Goal: Task Accomplishment & Management: Manage account settings

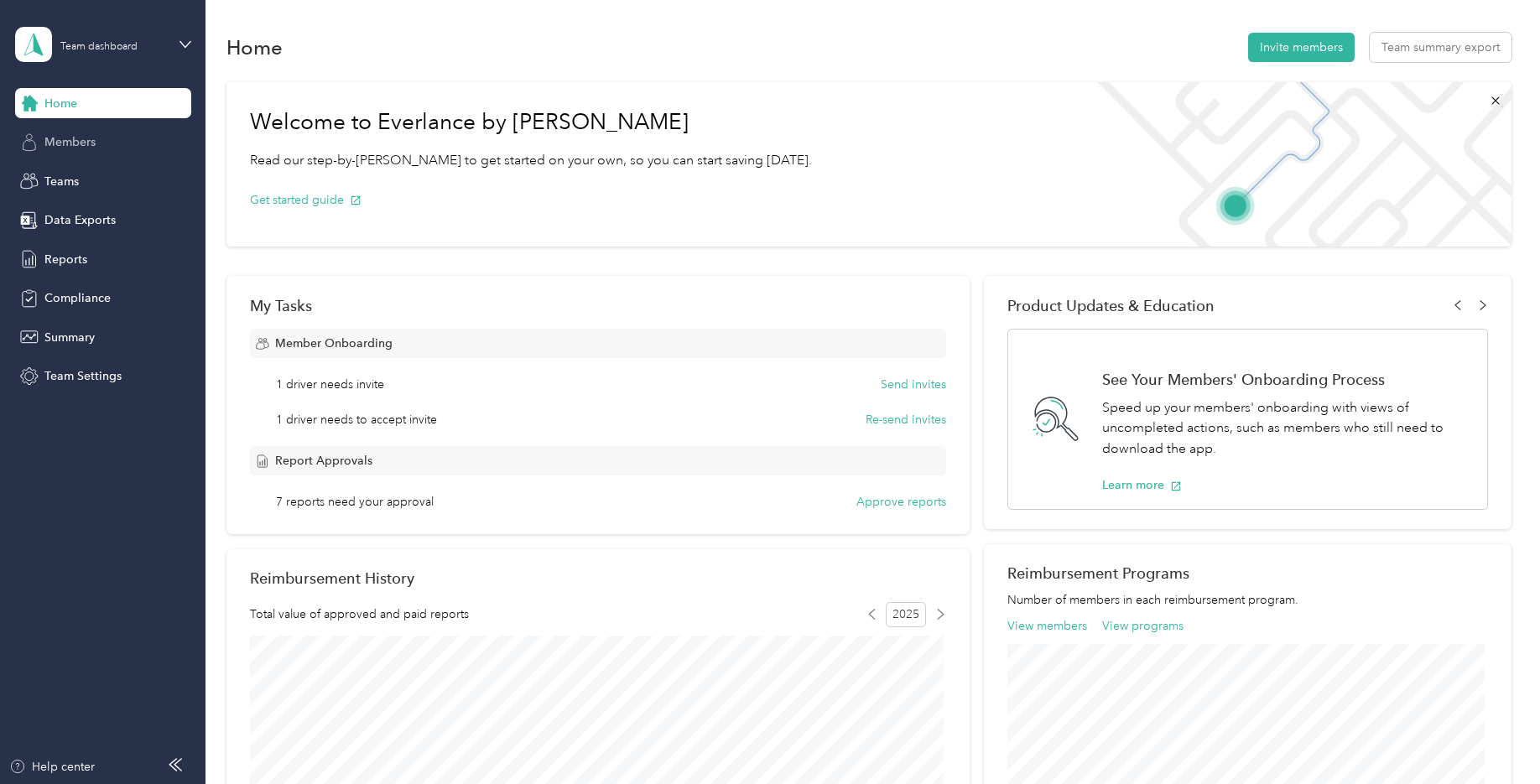
click at [83, 135] on span "Members" at bounding box center [70, 142] width 51 height 18
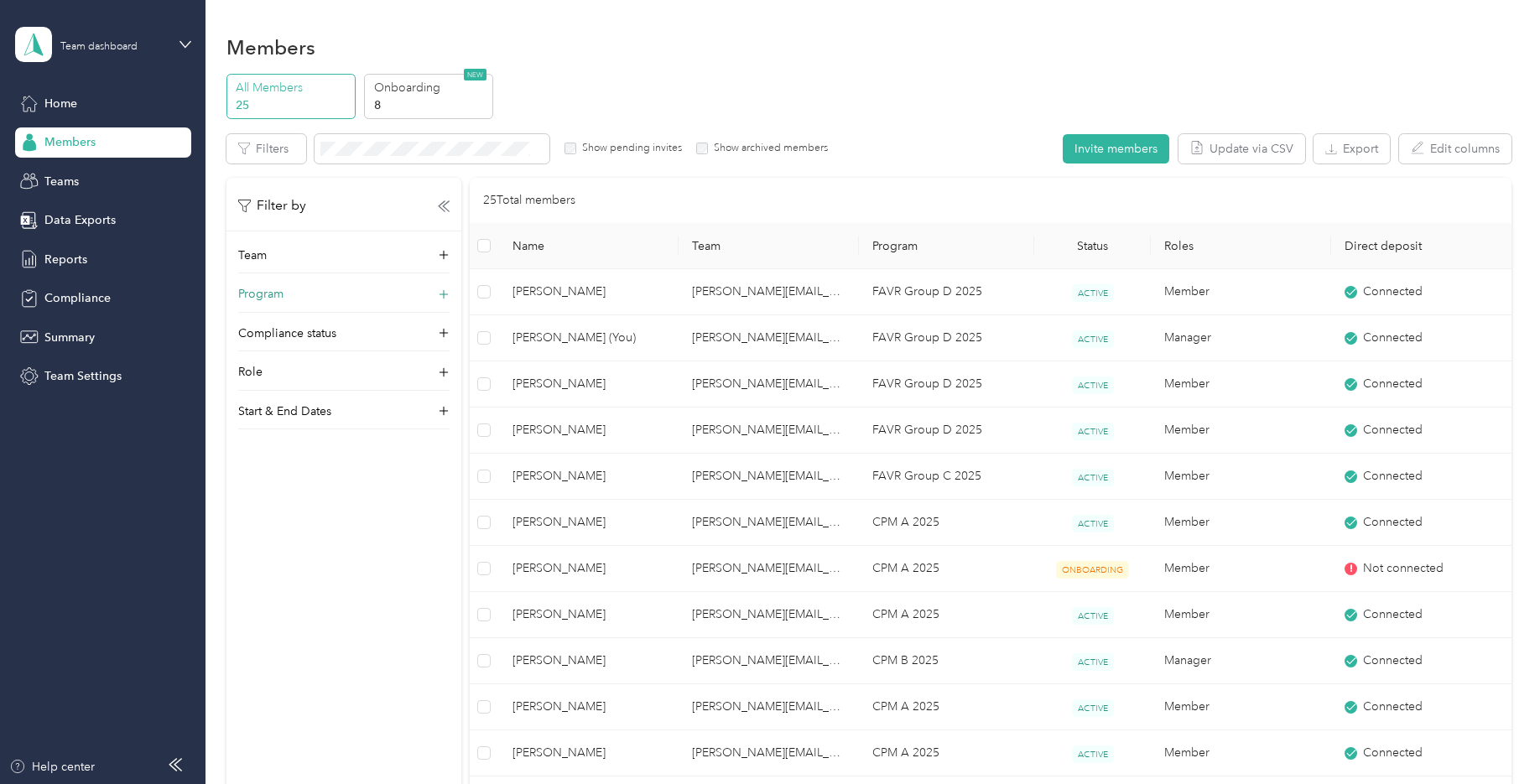
click at [363, 294] on div "Program" at bounding box center [343, 298] width 211 height 27
click at [443, 359] on icon at bounding box center [444, 362] width 17 height 17
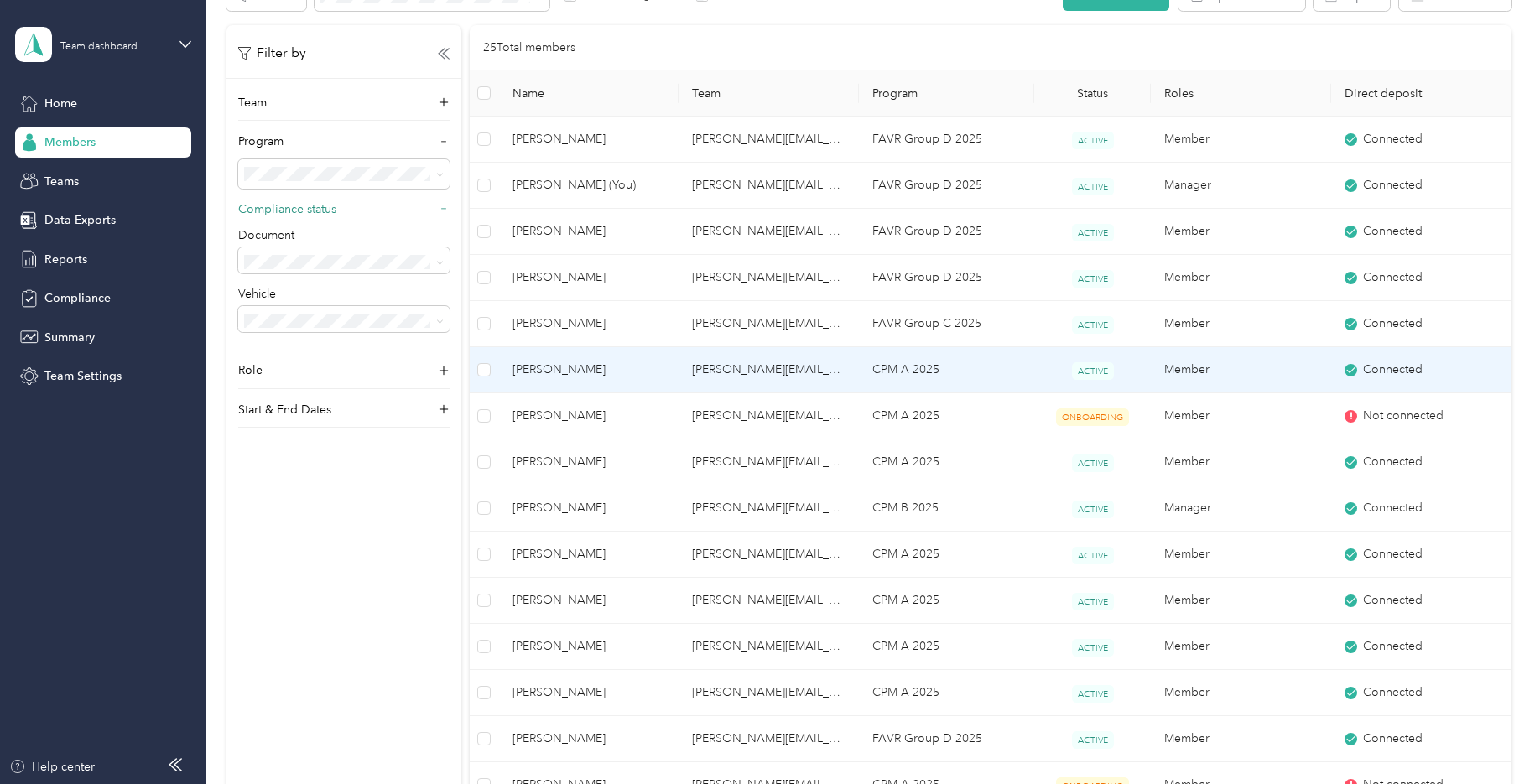
scroll to position [168, 0]
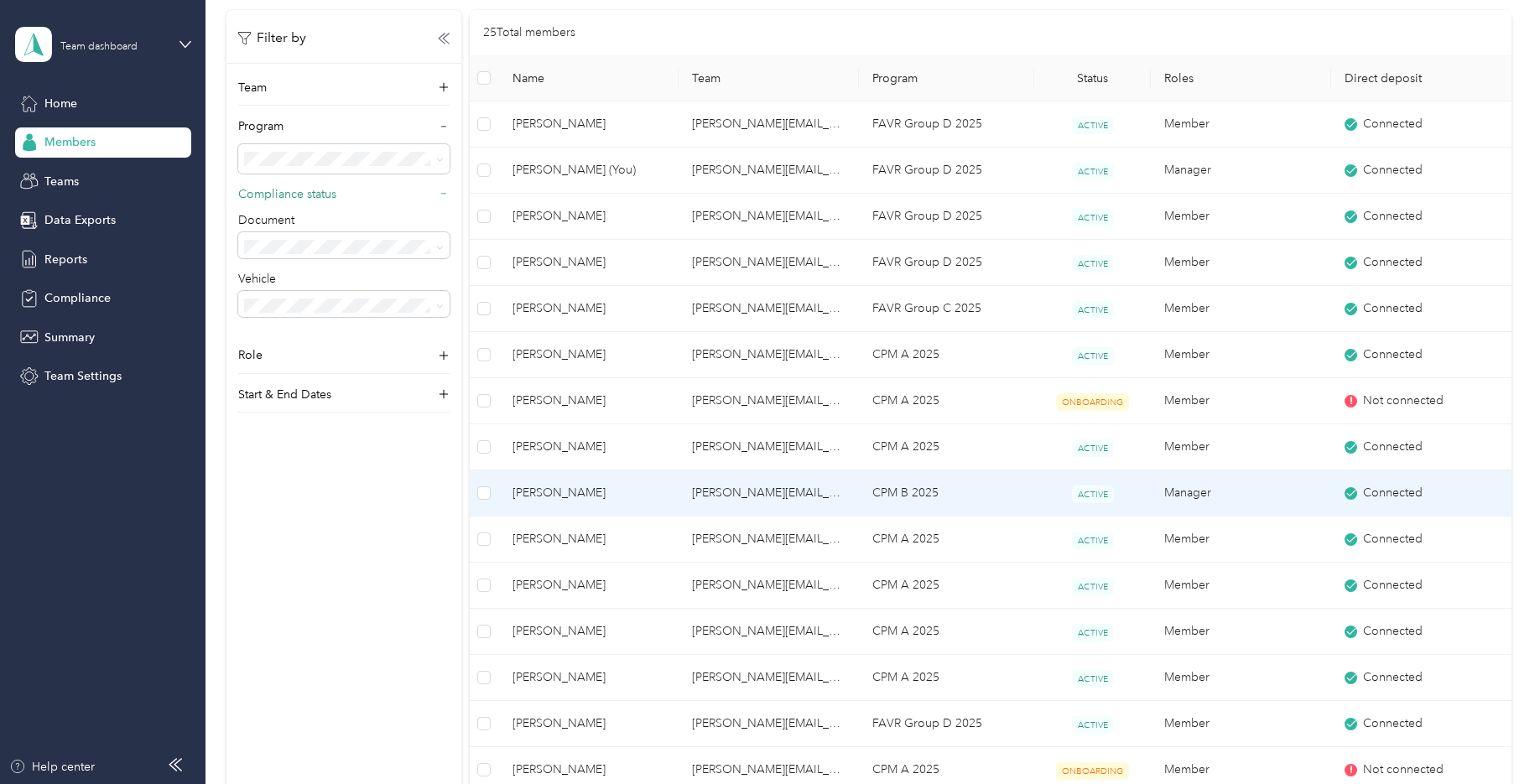
click at [548, 492] on span "Nathaniel Harris" at bounding box center [589, 493] width 153 height 19
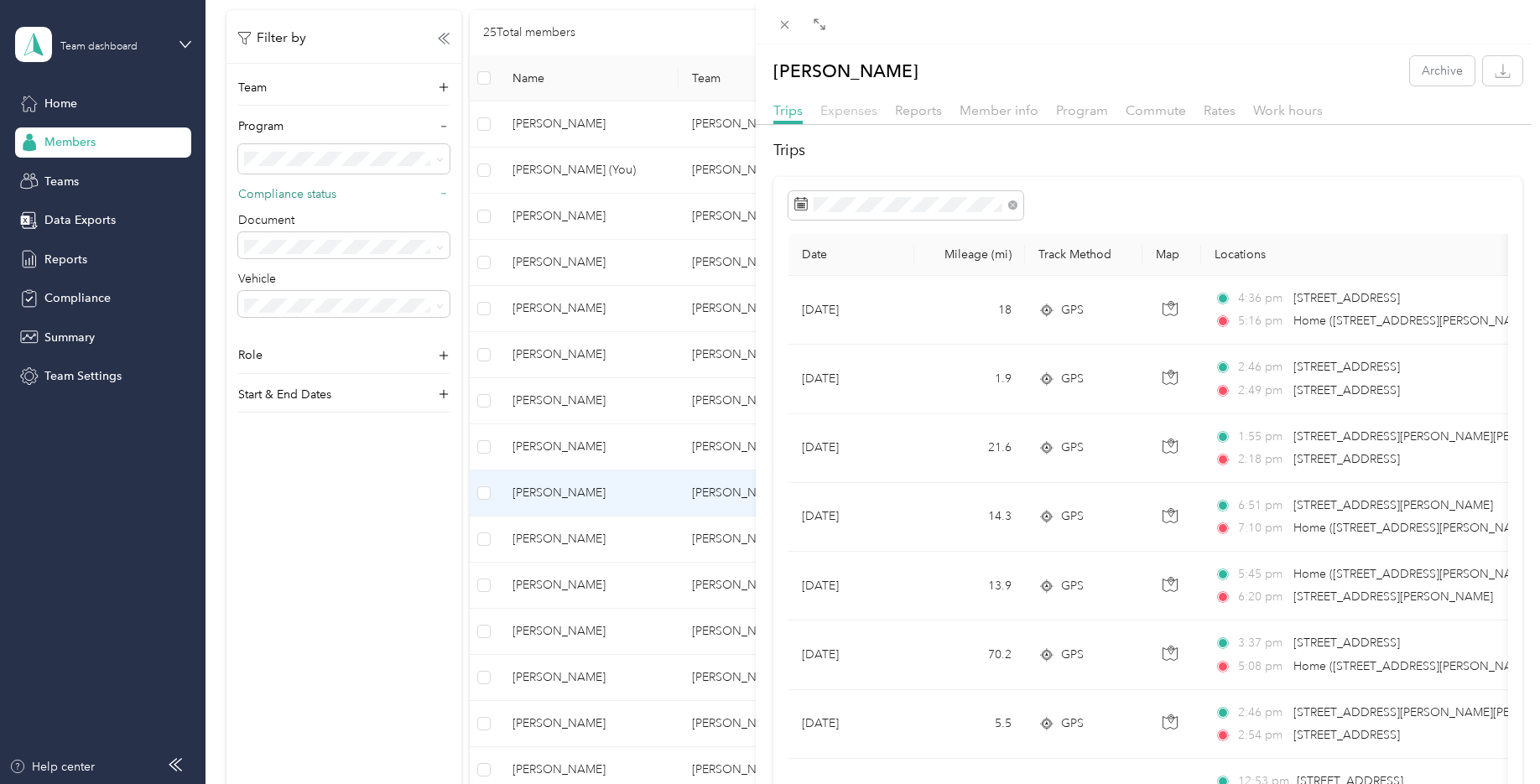
click at [853, 110] on span "Expenses" at bounding box center [848, 110] width 57 height 16
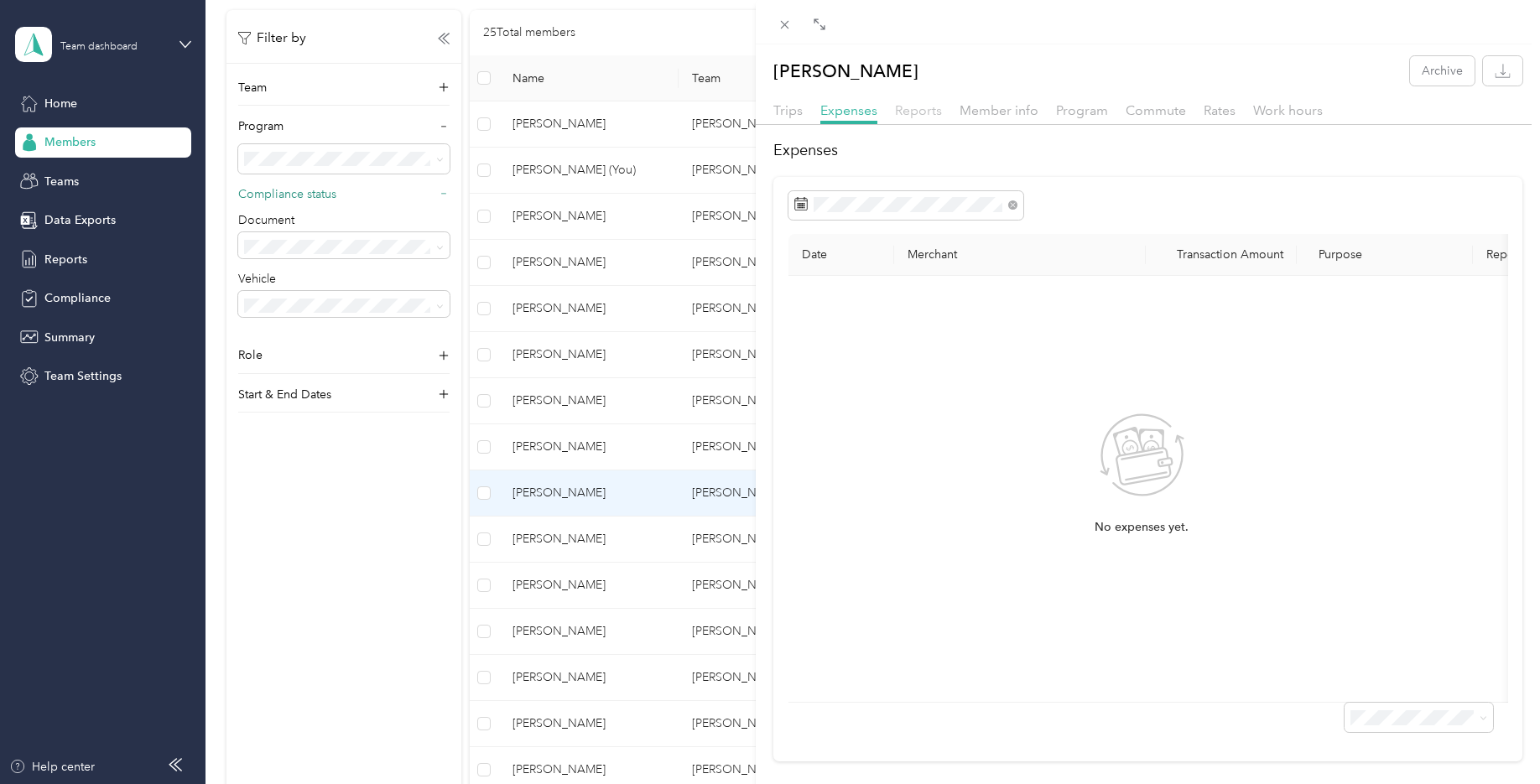
click at [928, 109] on span "Reports" at bounding box center [918, 110] width 47 height 16
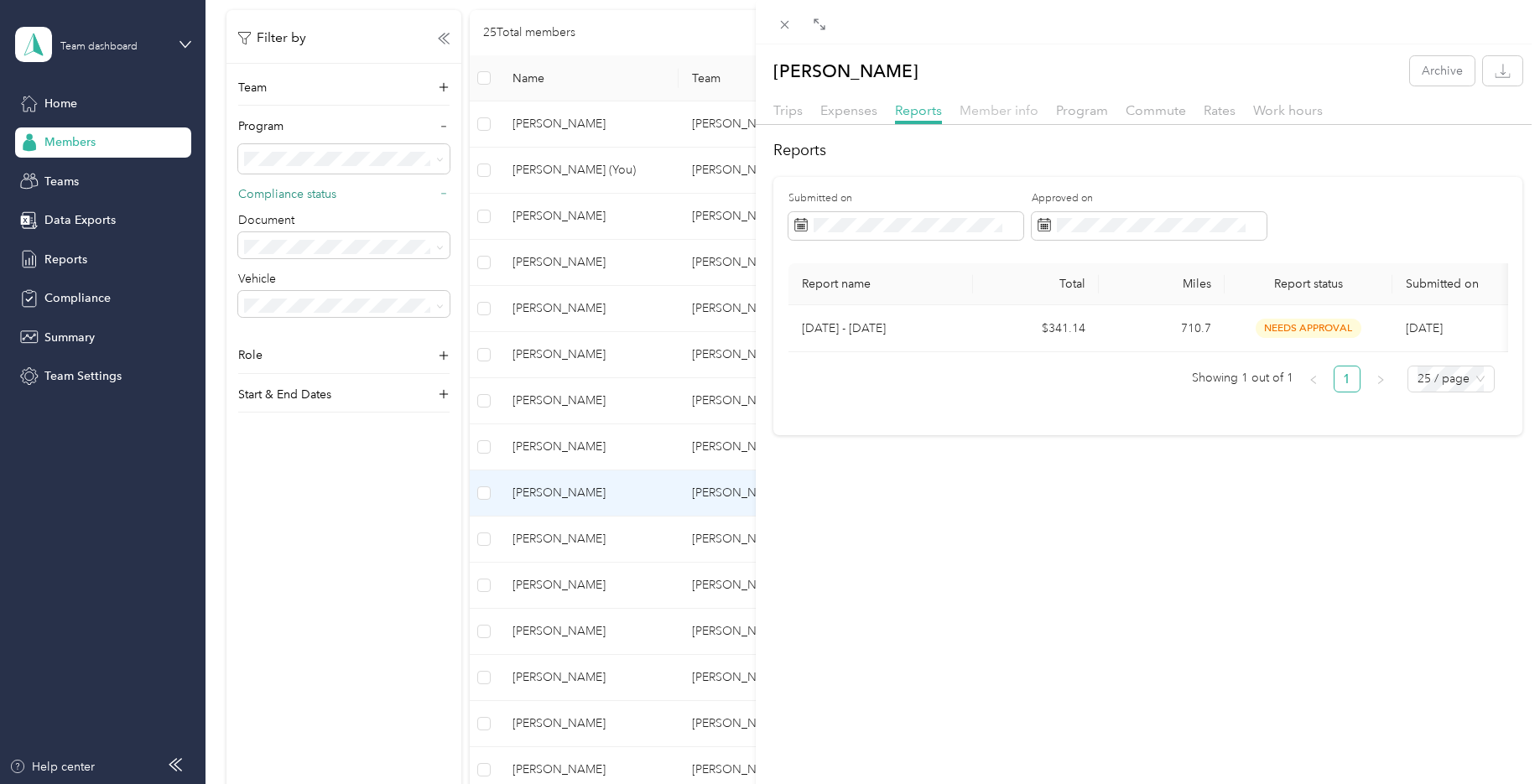
click at [1001, 113] on span "Member info" at bounding box center [998, 110] width 79 height 16
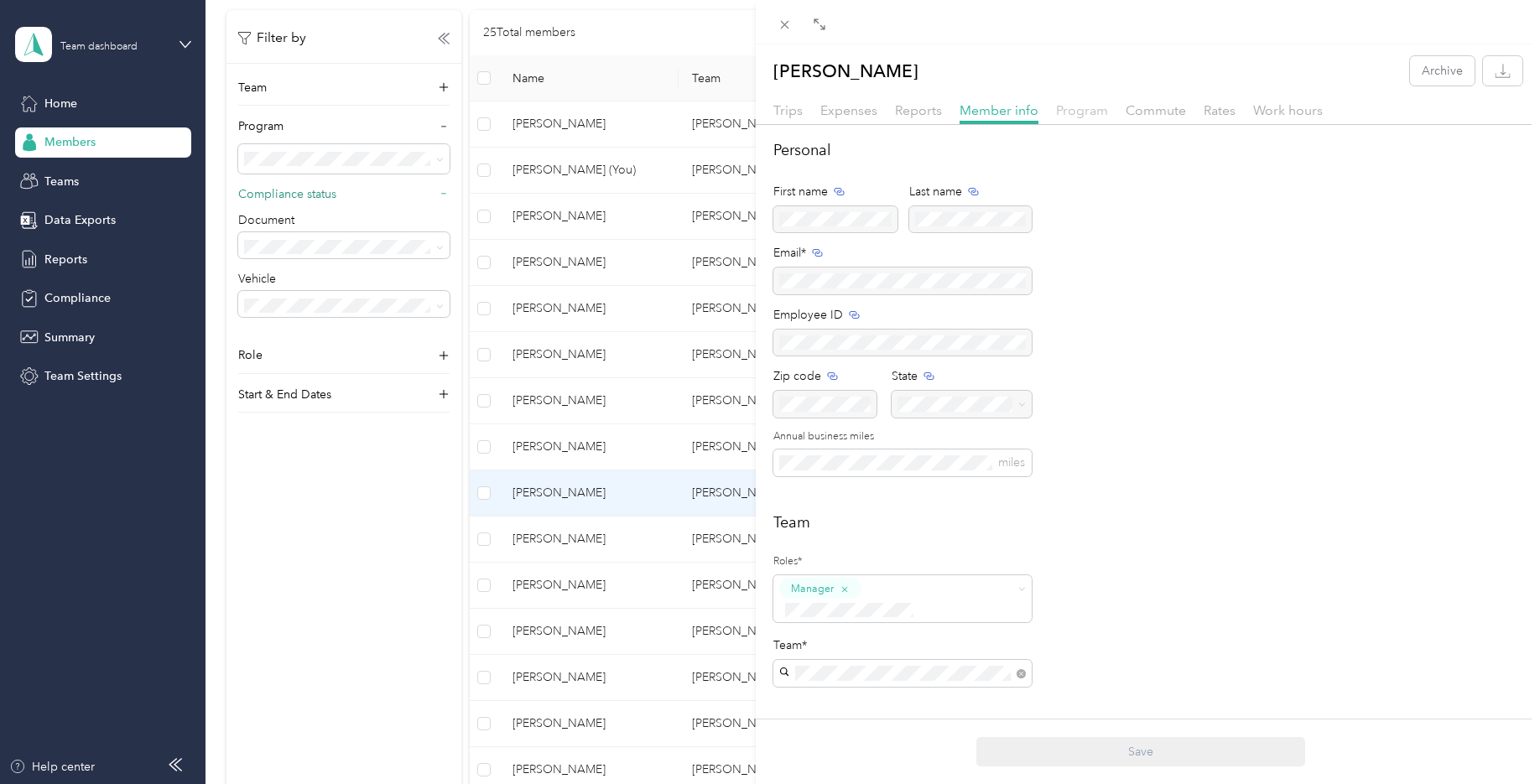
click at [1091, 111] on span "Program" at bounding box center [1081, 110] width 52 height 16
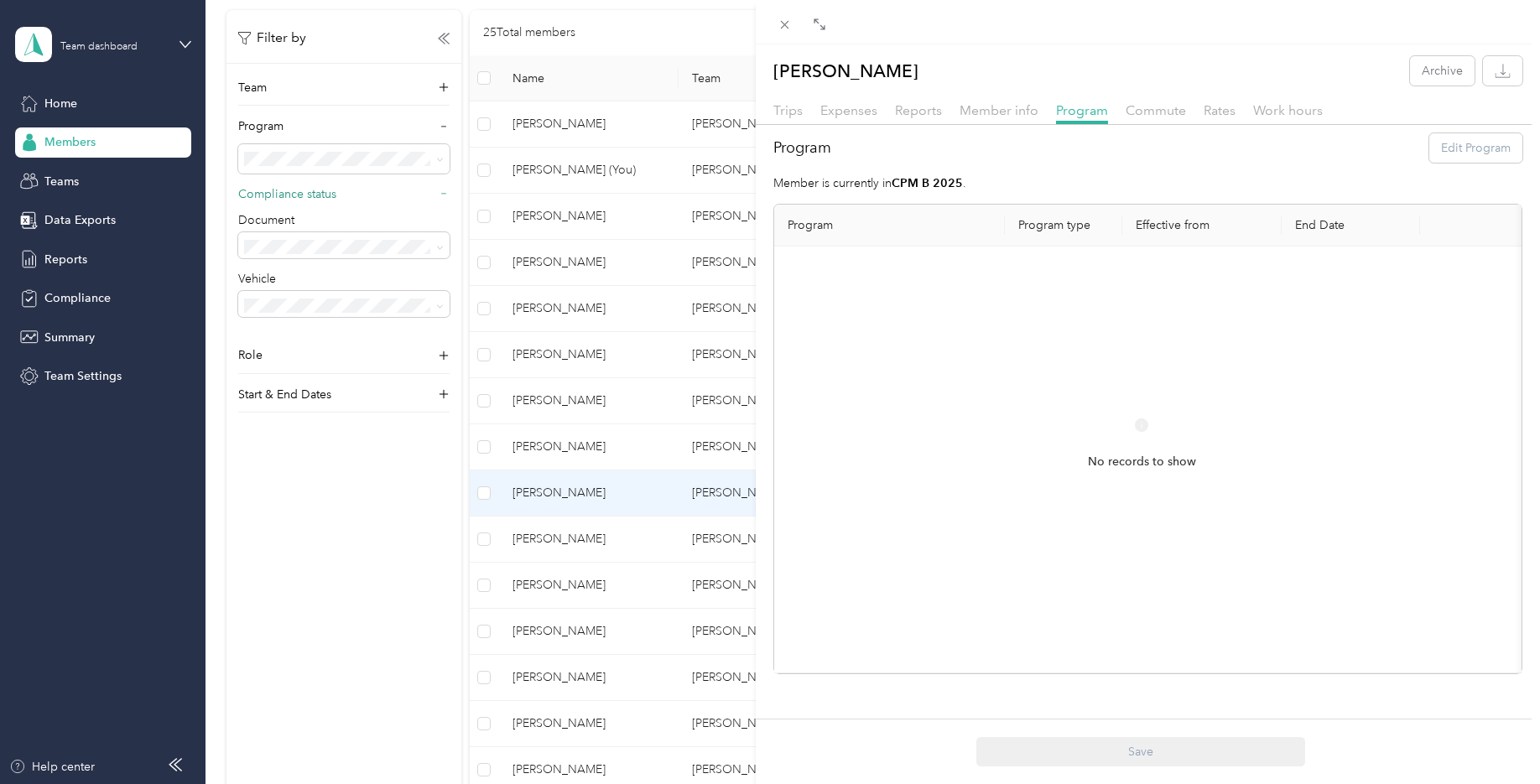
click at [1069, 231] on th "Program type" at bounding box center [1063, 225] width 117 height 42
click at [1459, 145] on div "Program Edit Program" at bounding box center [1147, 147] width 749 height 30
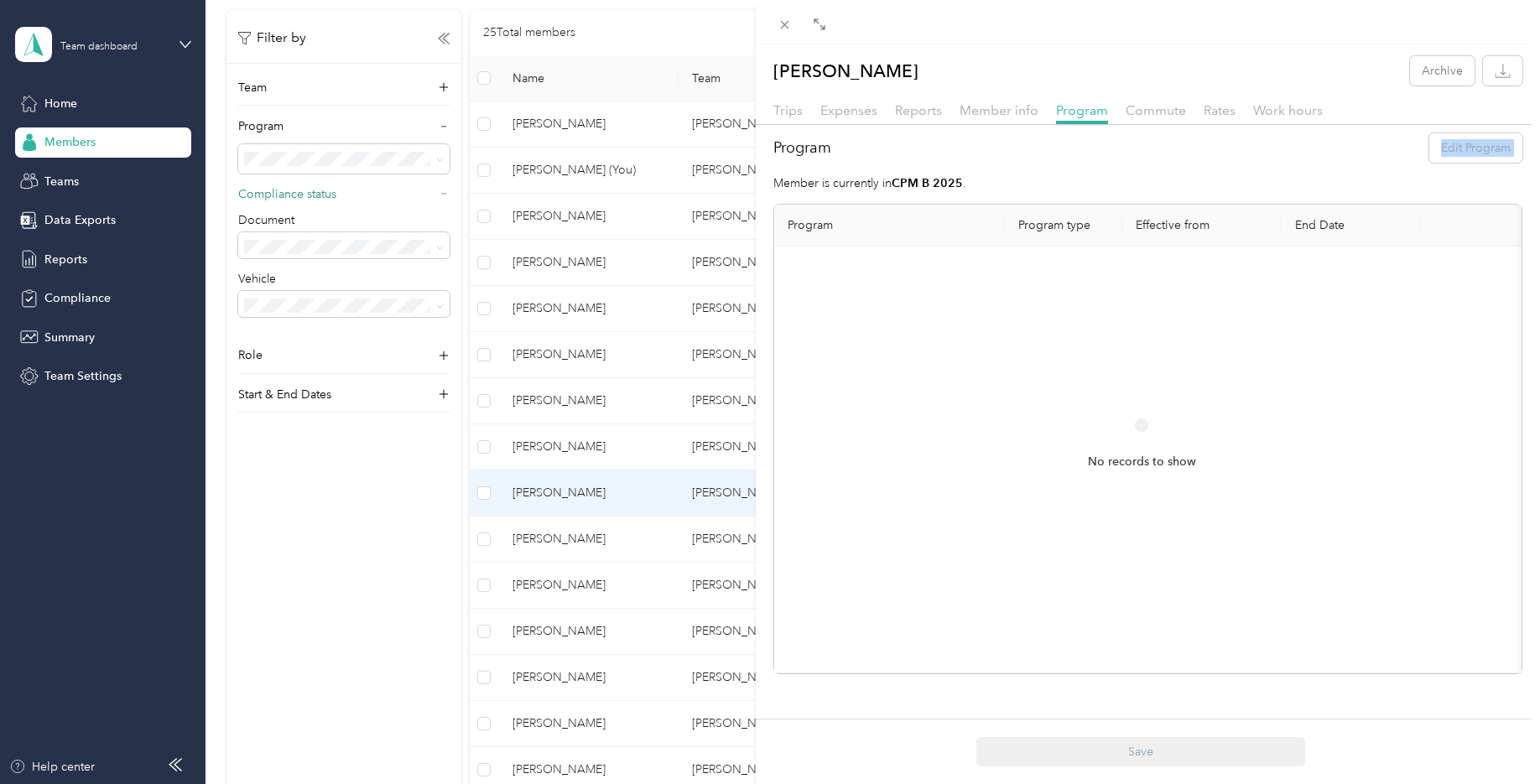
click at [1457, 148] on div "Program Edit Program" at bounding box center [1147, 147] width 749 height 30
click at [1445, 219] on th at bounding box center [1482, 225] width 126 height 42
click at [1461, 147] on div "Program Edit Program" at bounding box center [1147, 147] width 749 height 30
drag, startPoint x: 849, startPoint y: 330, endPoint x: 1044, endPoint y: 178, distance: 247.2
click at [1044, 178] on p "Member is currently in CPM B 2025 ." at bounding box center [1147, 183] width 749 height 18
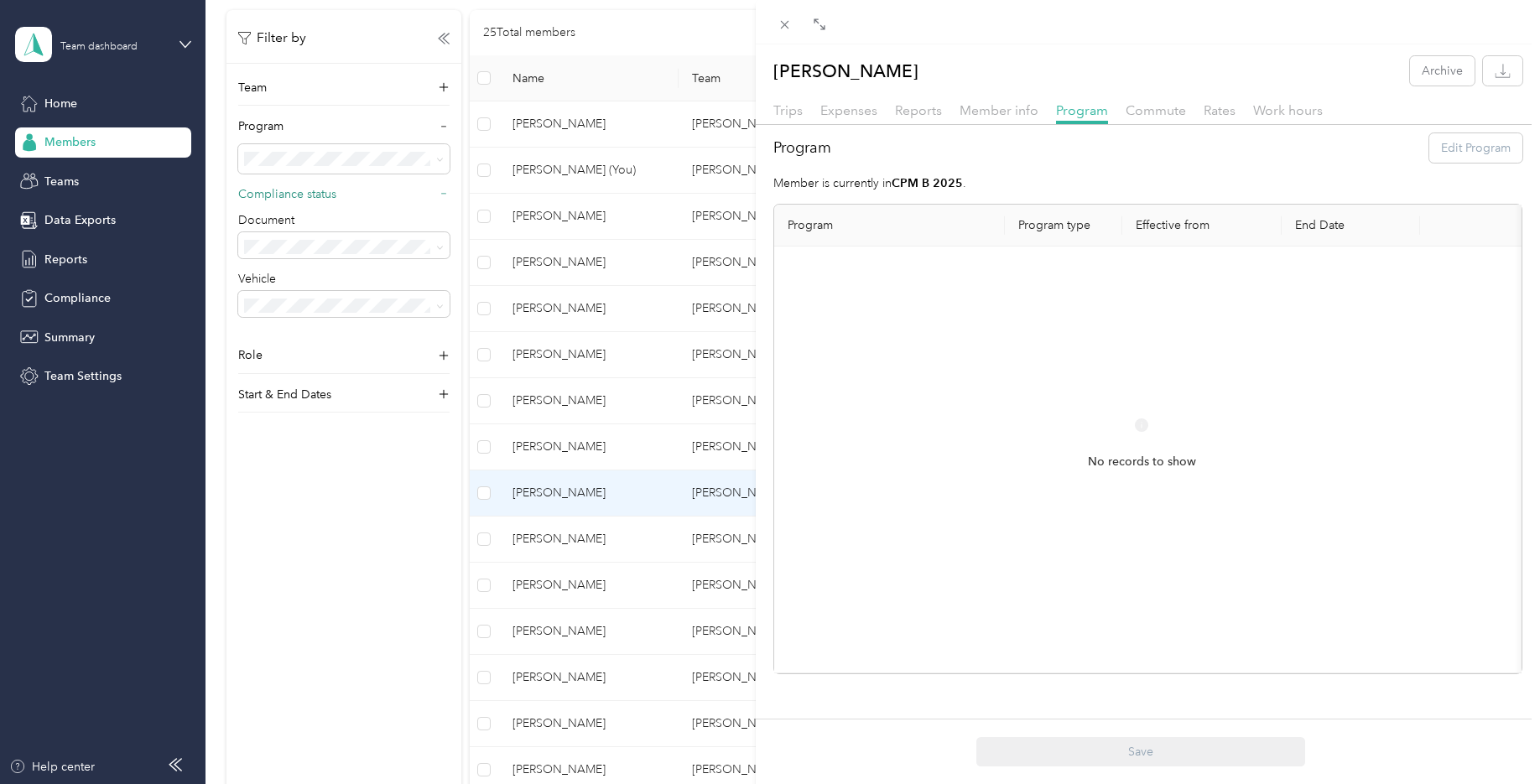
click at [700, 8] on div "Nathaniel Harris Archive Trips Expenses Reports Member info Program Commute Rat…" at bounding box center [770, 392] width 1540 height 784
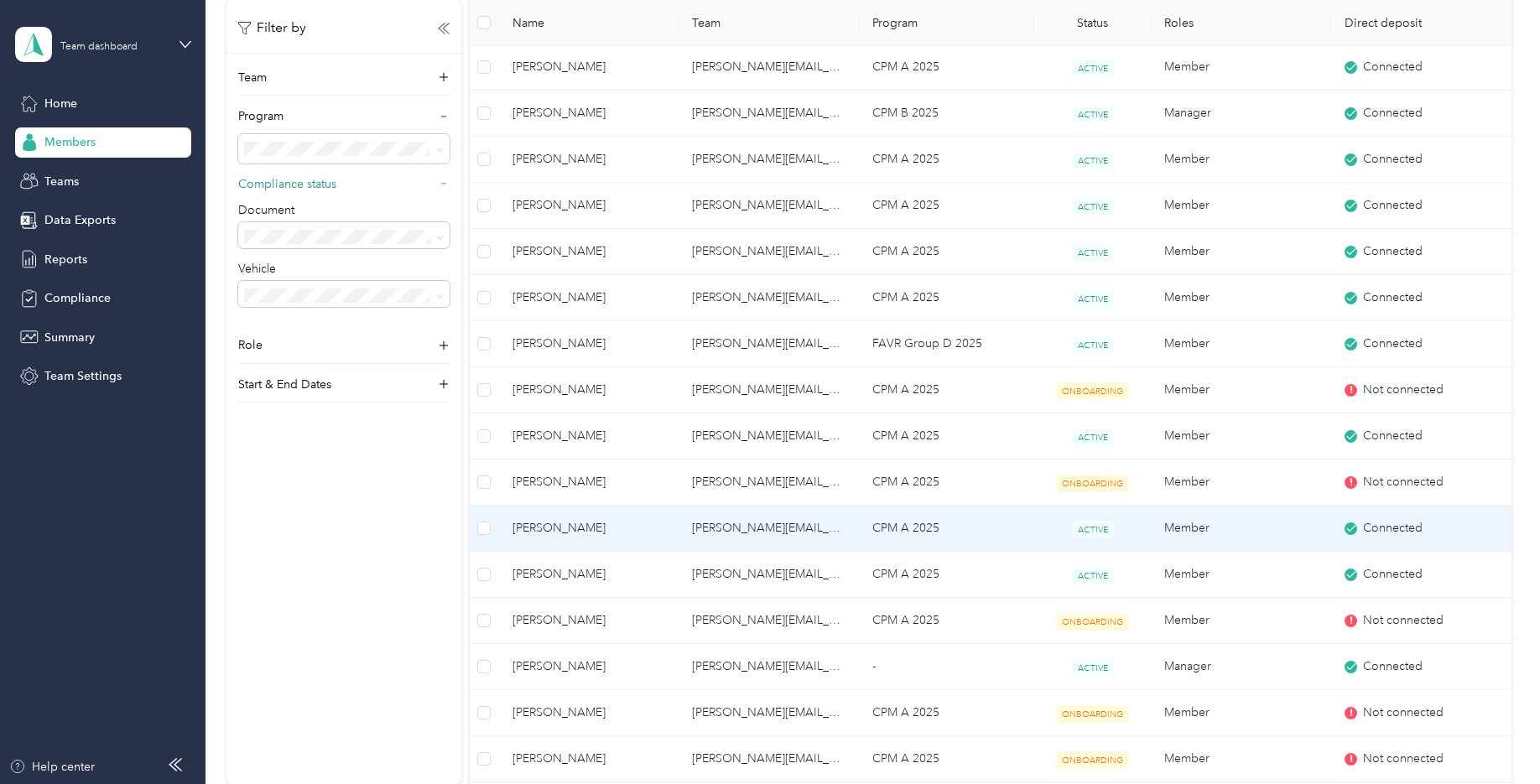
scroll to position [587, 0]
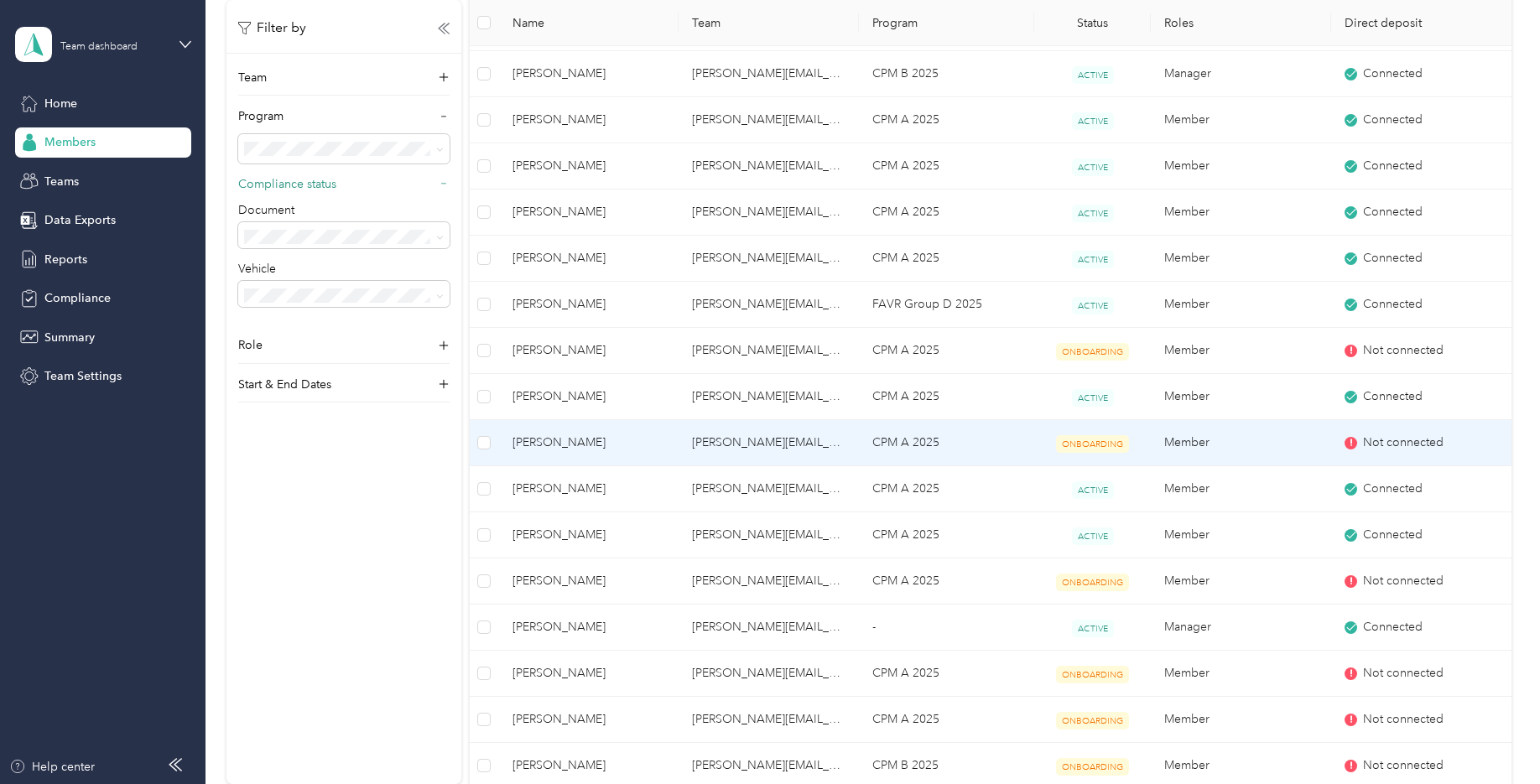
click at [622, 429] on td "Chelsie Jones" at bounding box center [589, 442] width 181 height 46
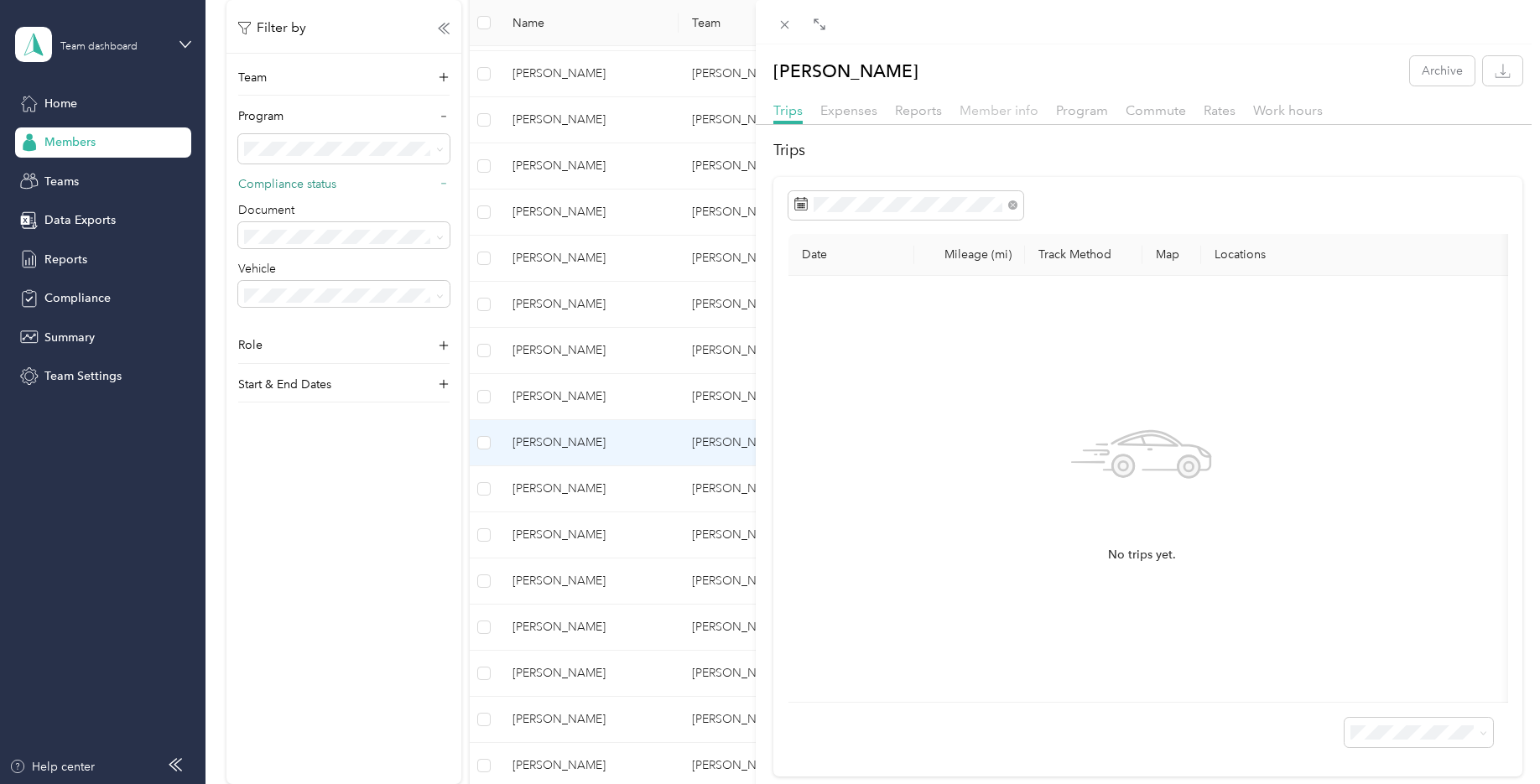
click at [986, 111] on span "Member info" at bounding box center [998, 110] width 79 height 16
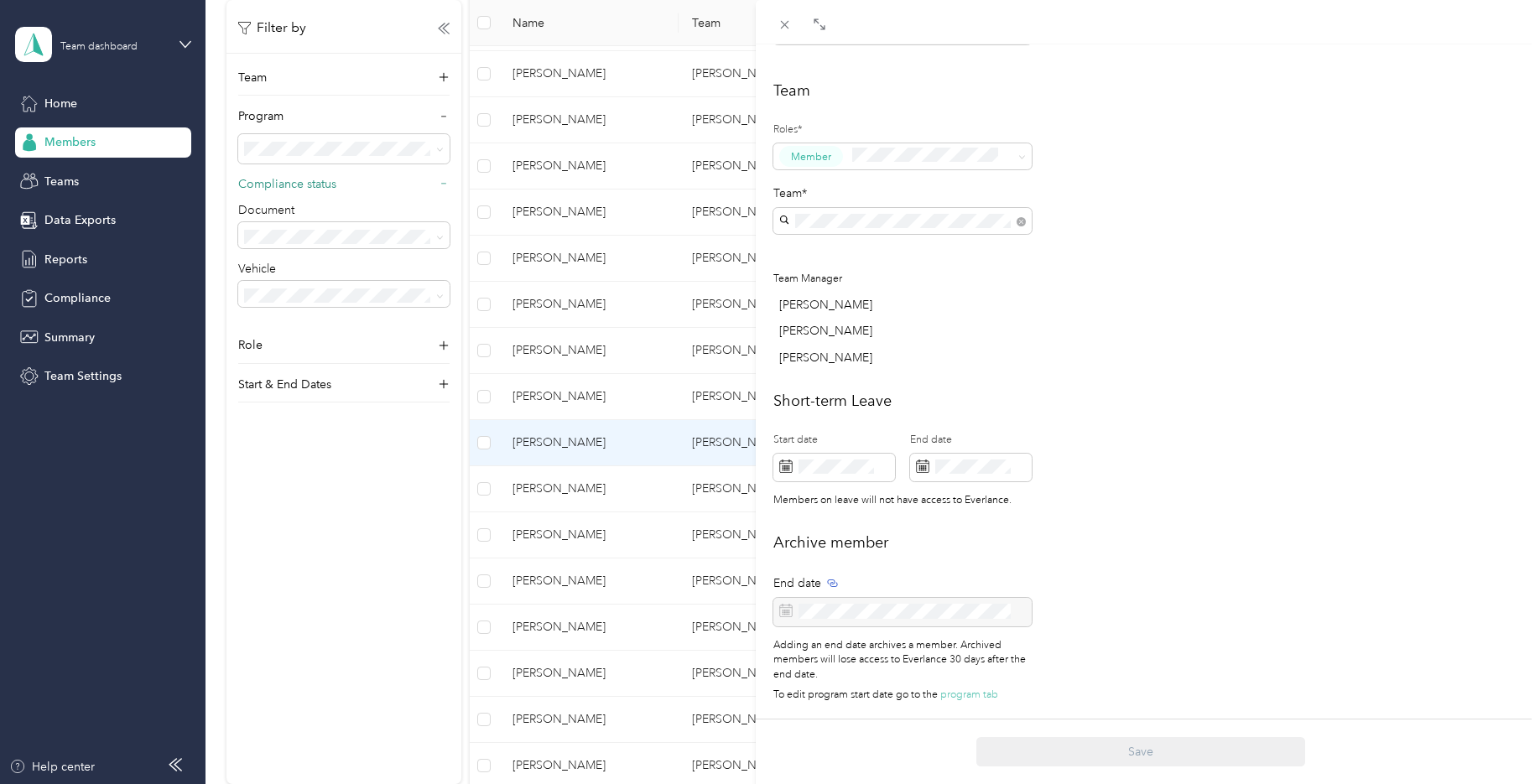
scroll to position [444, 0]
click at [1202, 540] on h2 "Archive member" at bounding box center [1147, 542] width 749 height 23
click at [783, 26] on icon at bounding box center [784, 25] width 14 height 14
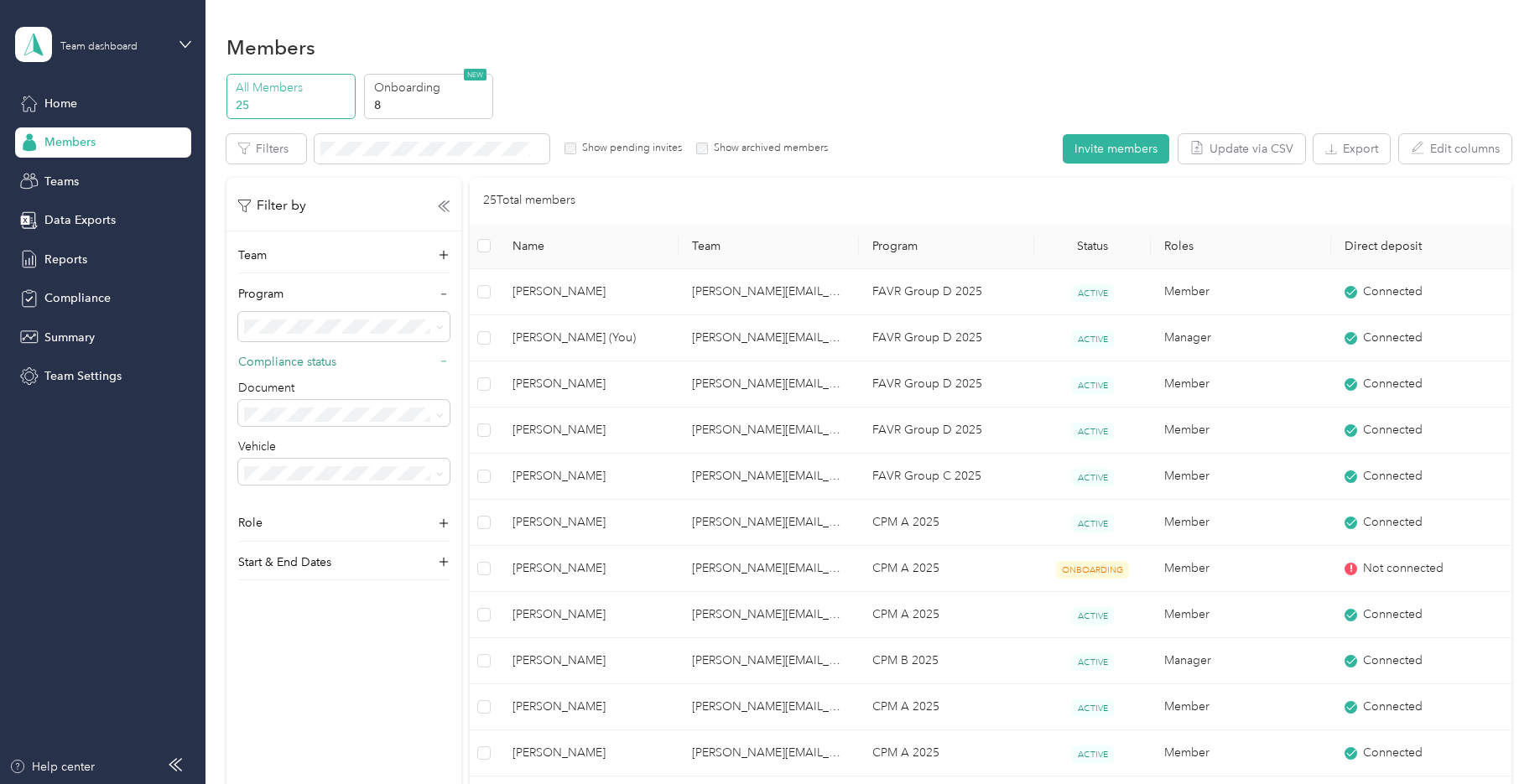
click at [250, 89] on p "All Members" at bounding box center [293, 87] width 114 height 18
click at [410, 89] on p "Onboarding" at bounding box center [431, 87] width 114 height 18
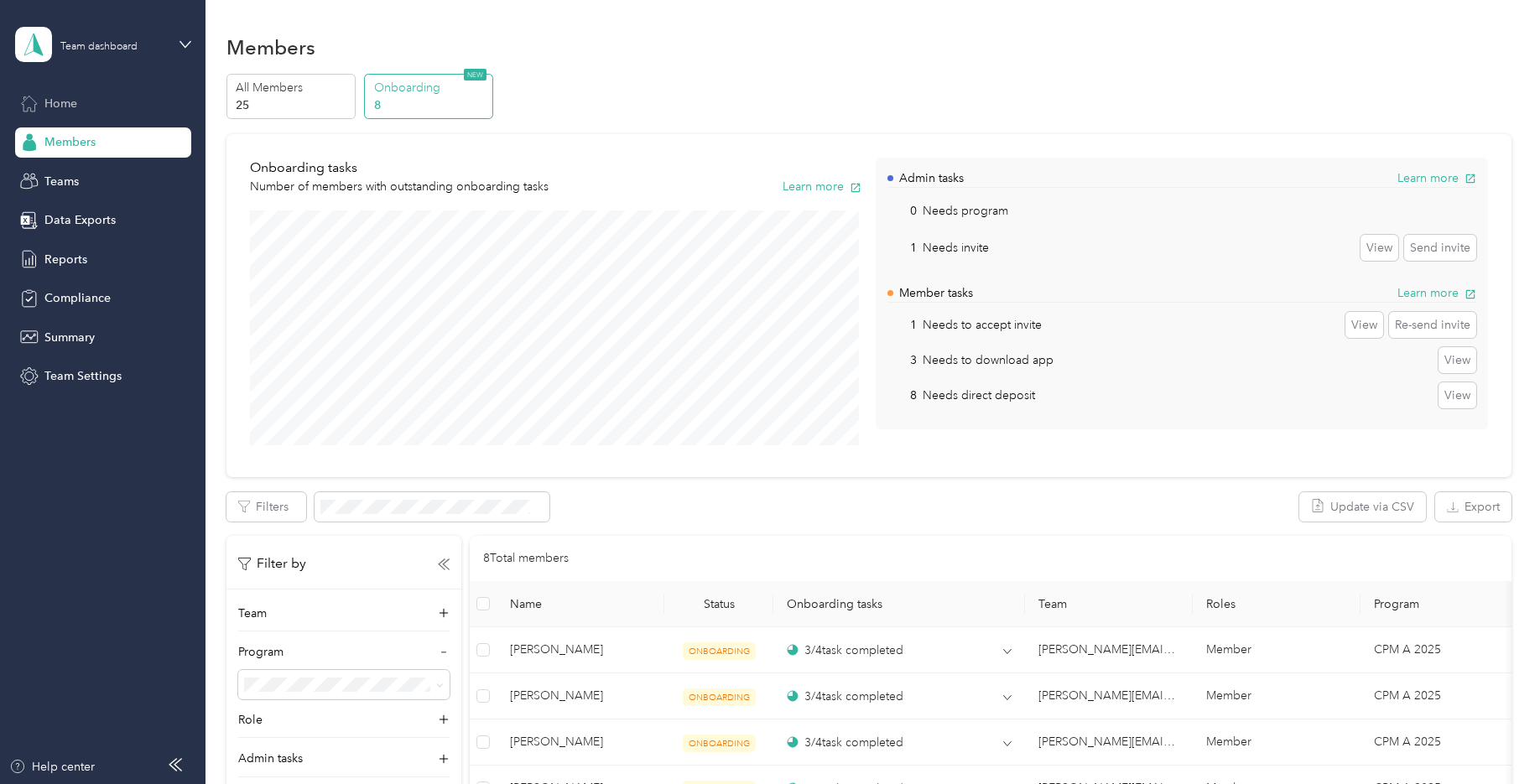
click at [42, 103] on div "Home" at bounding box center [103, 103] width 176 height 31
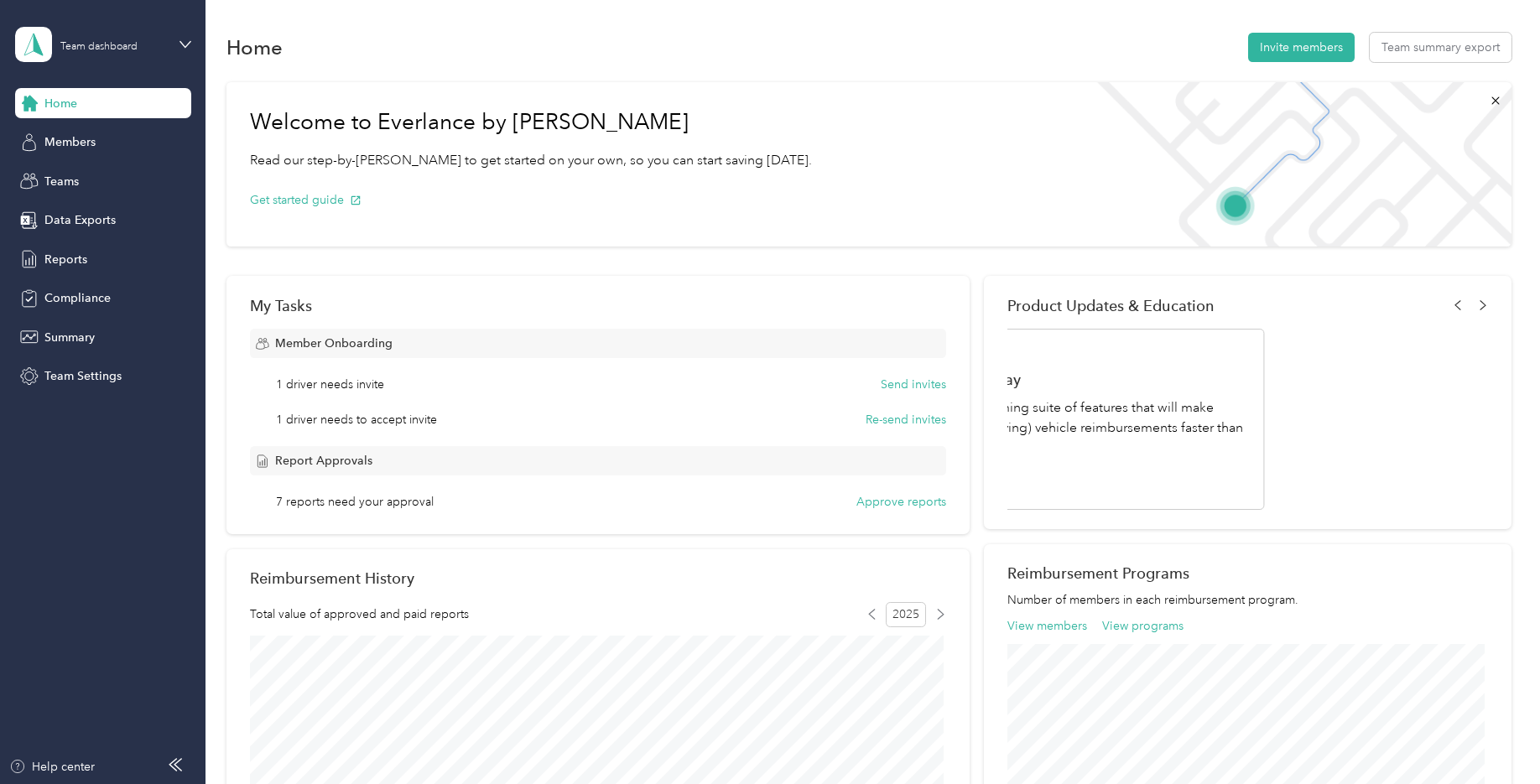
click at [174, 43] on div "Team dashboard" at bounding box center [103, 44] width 176 height 58
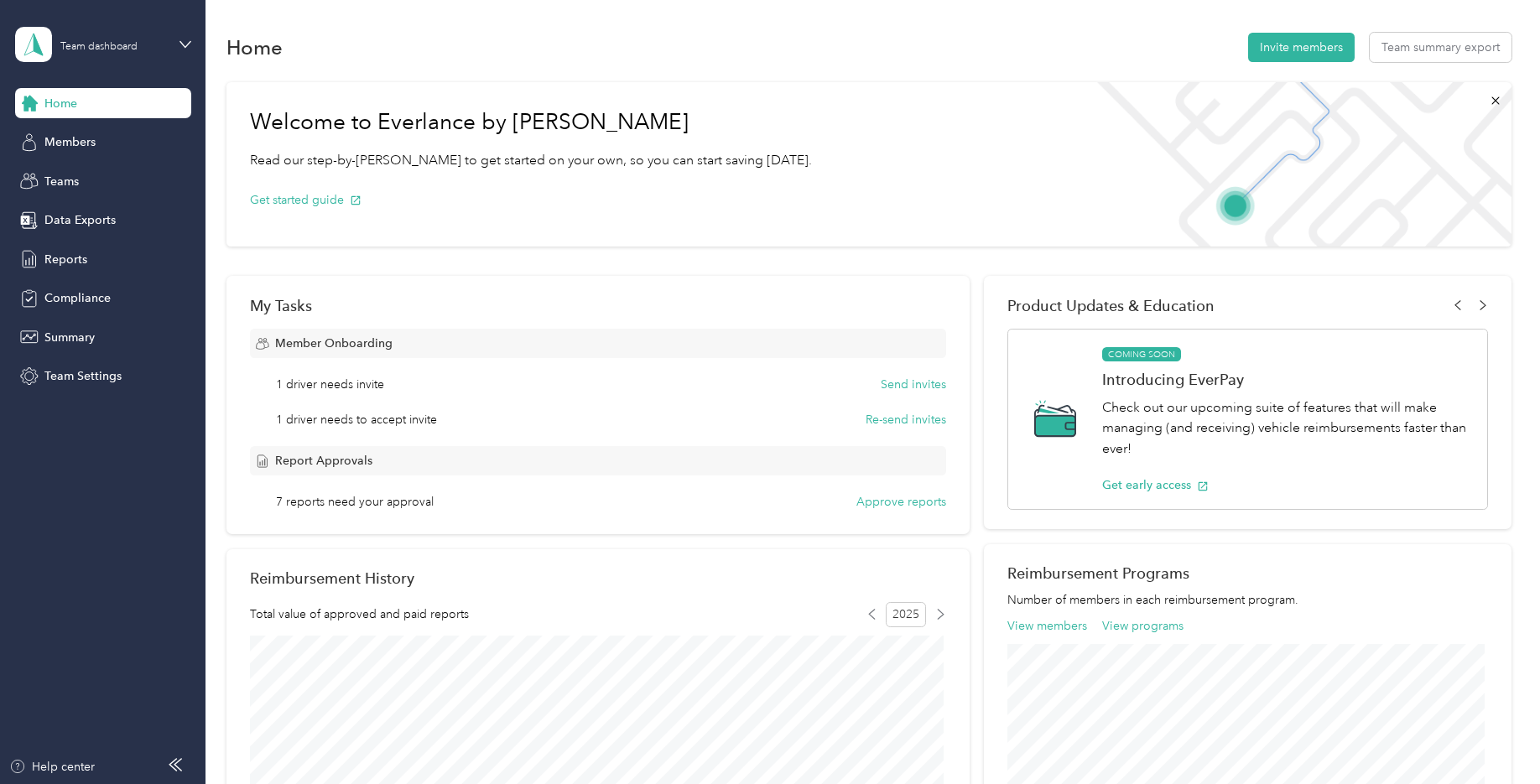
click at [109, 178] on div "Personal dashboard" at bounding box center [287, 166] width 519 height 30
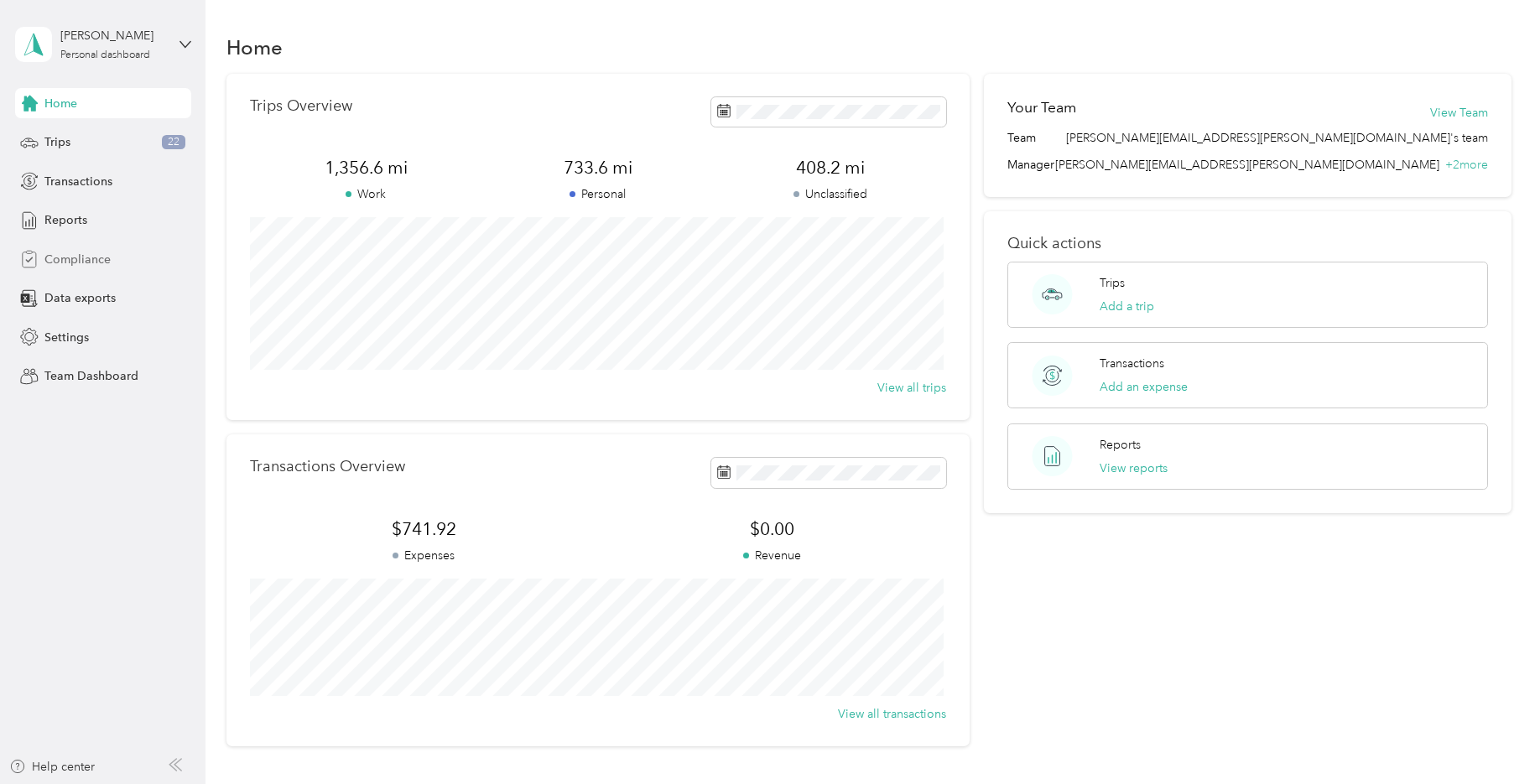
click at [100, 259] on span "Compliance" at bounding box center [77, 259] width 66 height 18
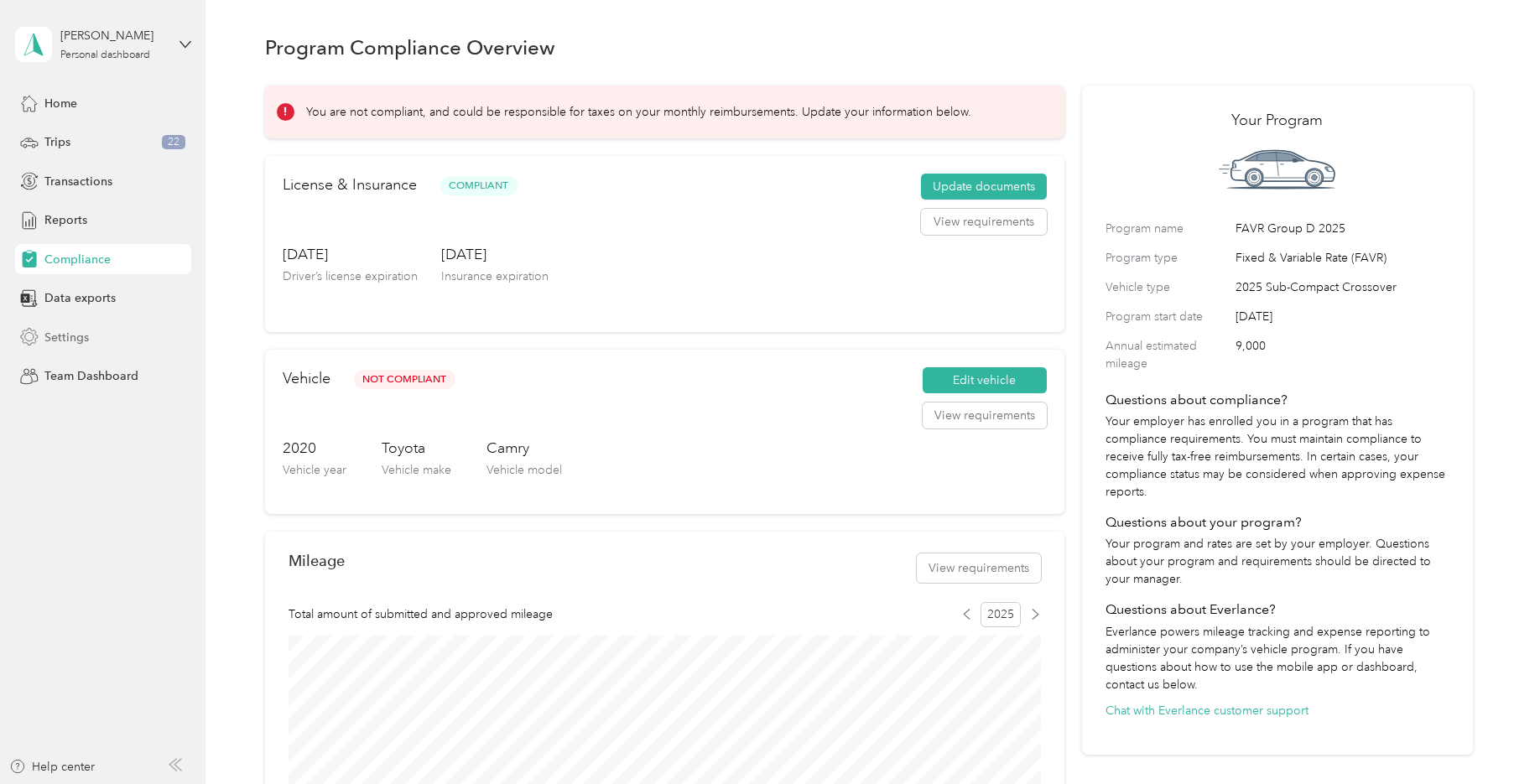
click at [134, 336] on div "Settings" at bounding box center [103, 337] width 176 height 31
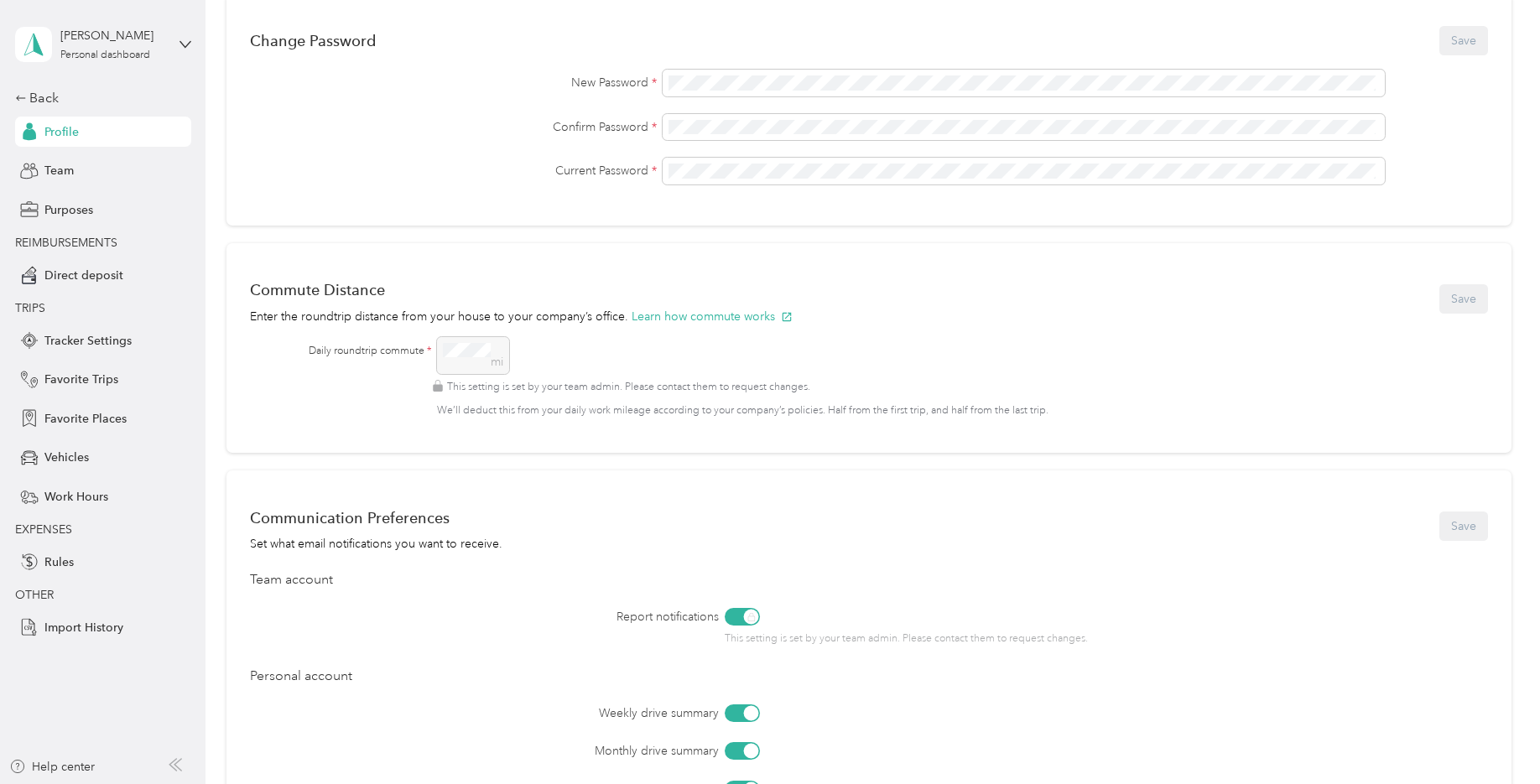
scroll to position [420, 0]
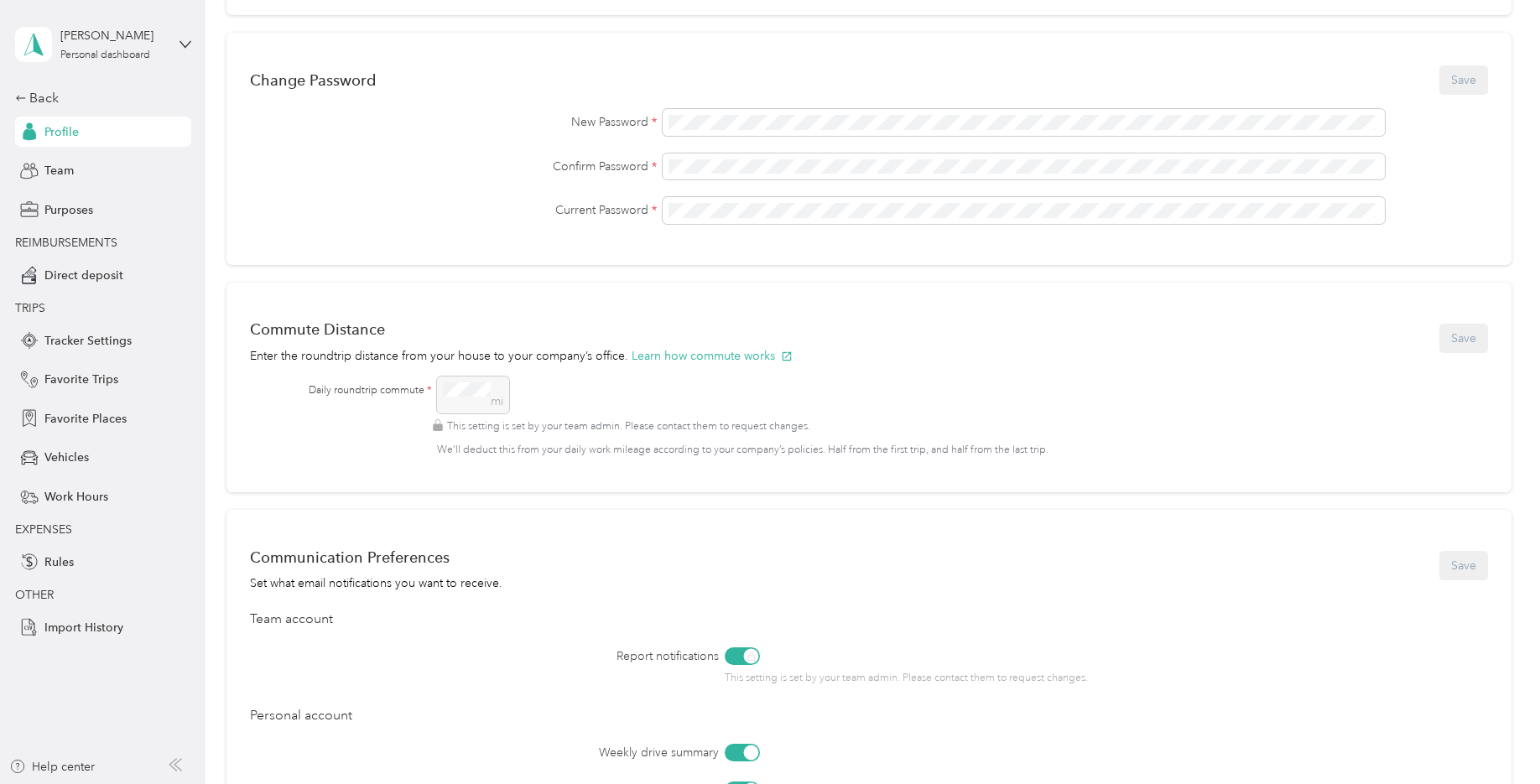
drag, startPoint x: 474, startPoint y: 384, endPoint x: 441, endPoint y: 388, distance: 33.2
click at [441, 388] on div "mi This setting is set by your team admin. Please contact them to request chang…" at bounding box center [947, 417] width 1022 height 81
drag, startPoint x: 471, startPoint y: 386, endPoint x: 419, endPoint y: 379, distance: 52.5
click at [419, 379] on div "Daily roundtrip commute * mi This setting is set by your team admin. Please con…" at bounding box center [884, 417] width 1150 height 81
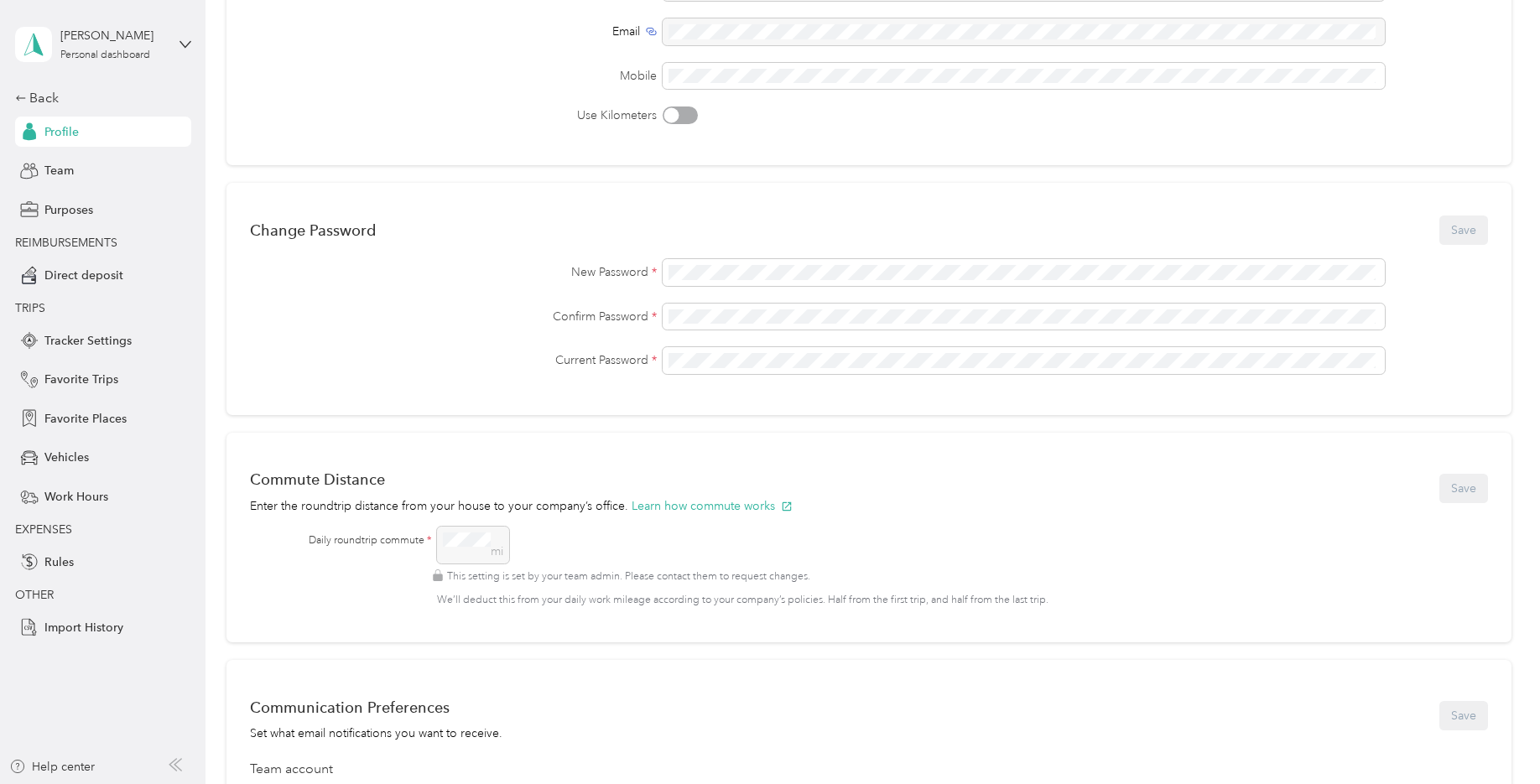
scroll to position [168, 0]
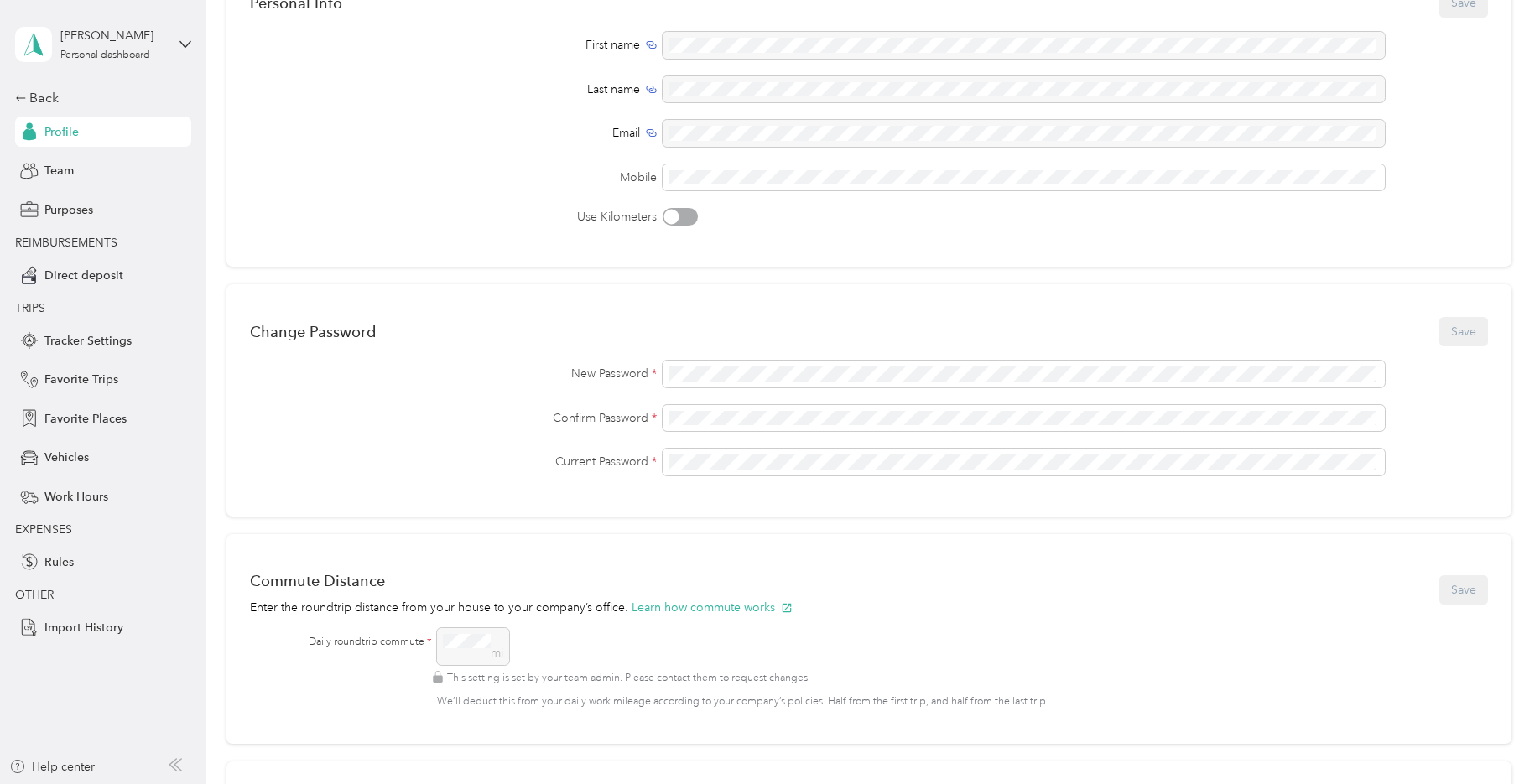
click at [593, 576] on div "Commute Distance" at bounding box center [522, 581] width 543 height 18
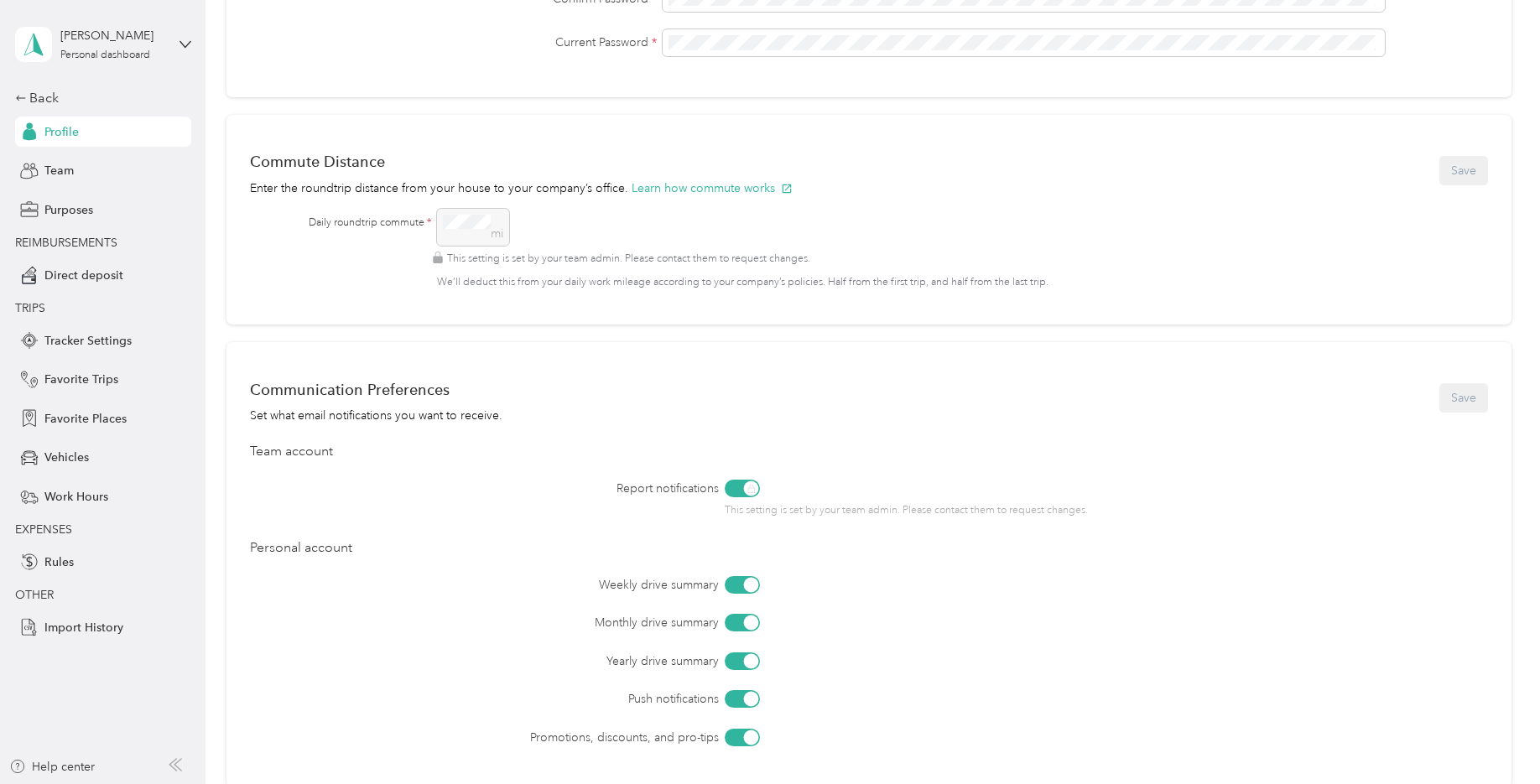
scroll to position [503, 0]
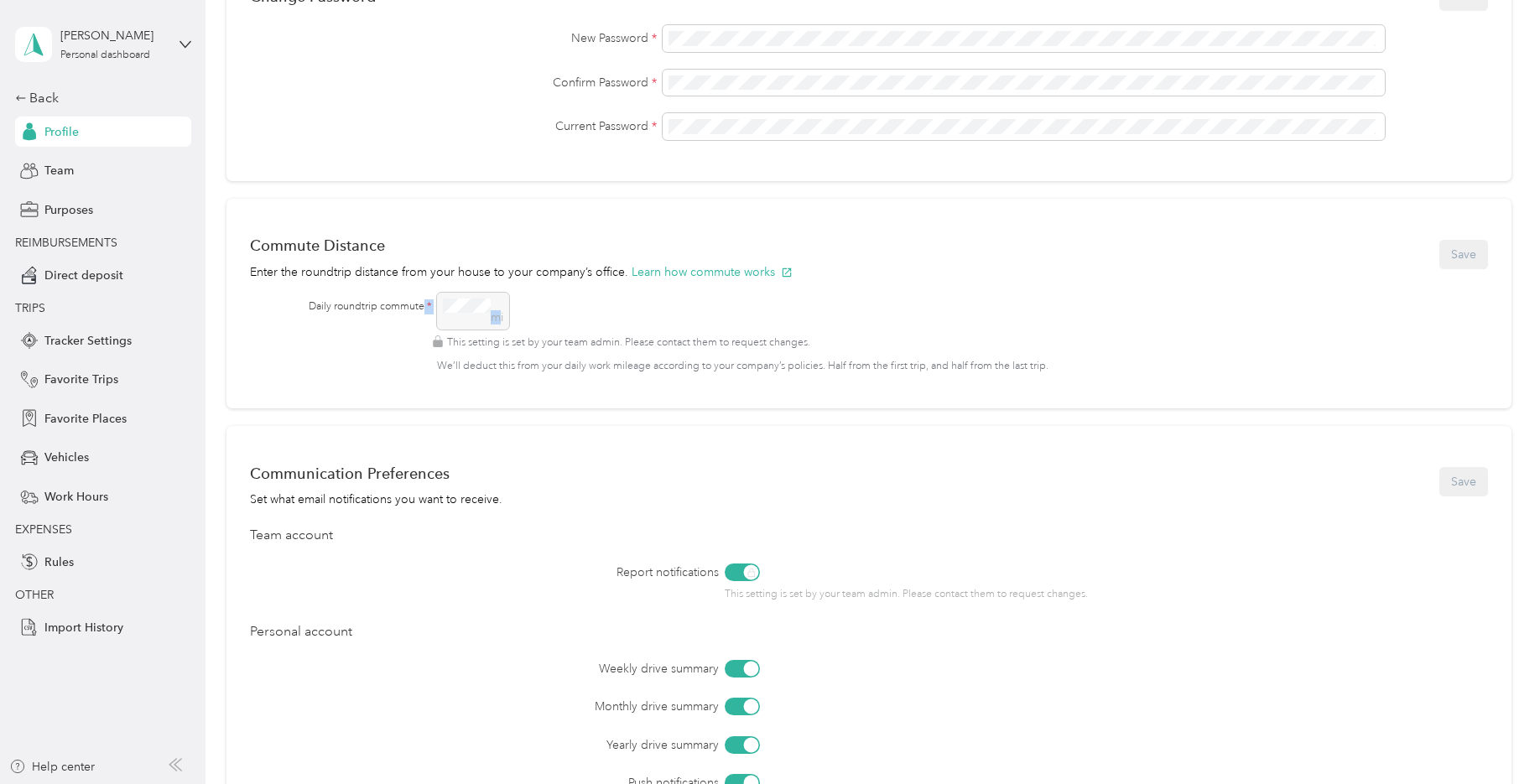
drag, startPoint x: 494, startPoint y: 307, endPoint x: 420, endPoint y: 301, distance: 74.2
click at [421, 303] on div "Daily roundtrip commute * mi This setting is set by your team admin. Please con…" at bounding box center [884, 333] width 1150 height 81
click at [717, 292] on div "mi This setting is set by your team admin. Please contact them to request chang…" at bounding box center [947, 333] width 1022 height 81
click at [711, 271] on button "Learn how commute works" at bounding box center [712, 272] width 161 height 18
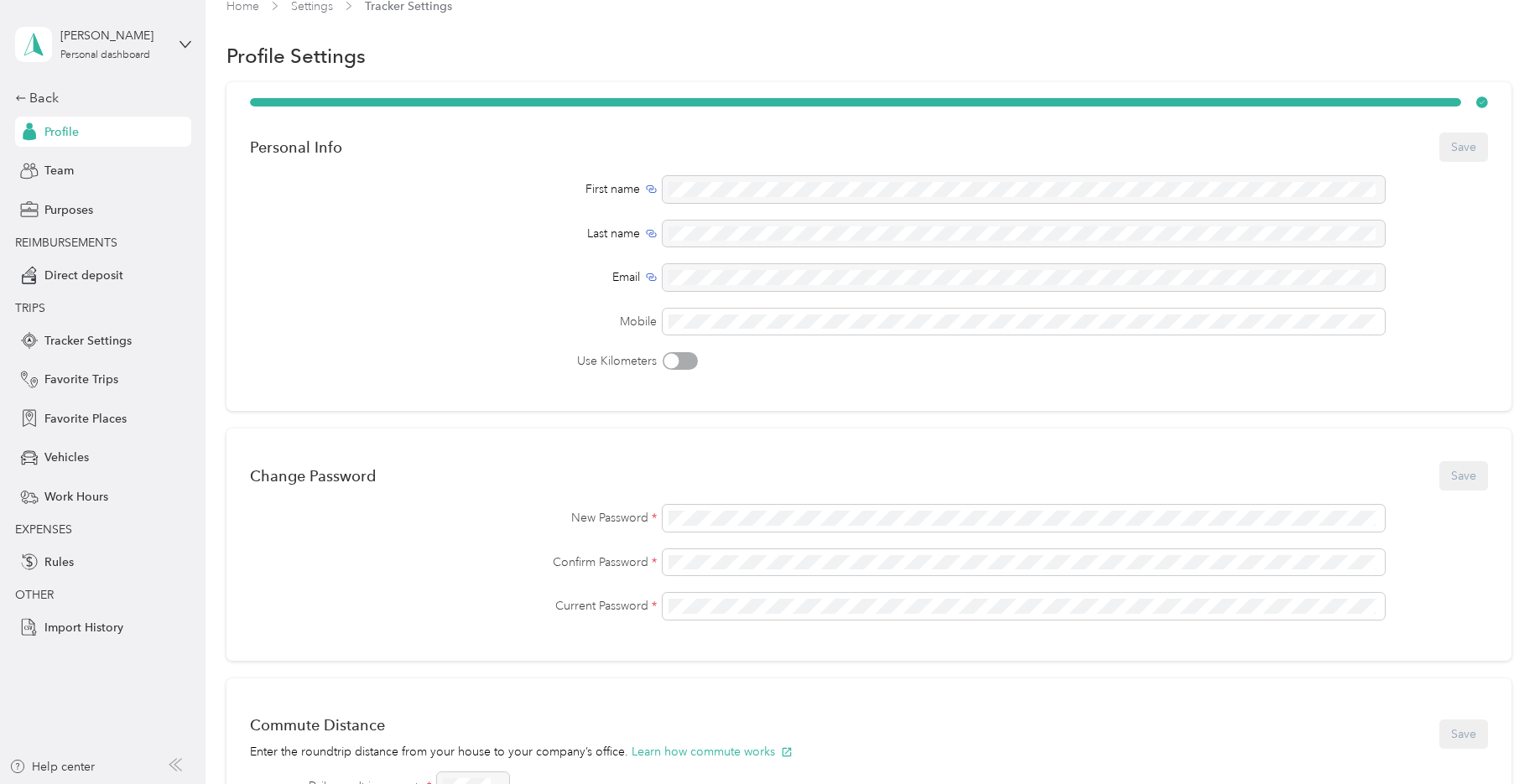
scroll to position [0, 0]
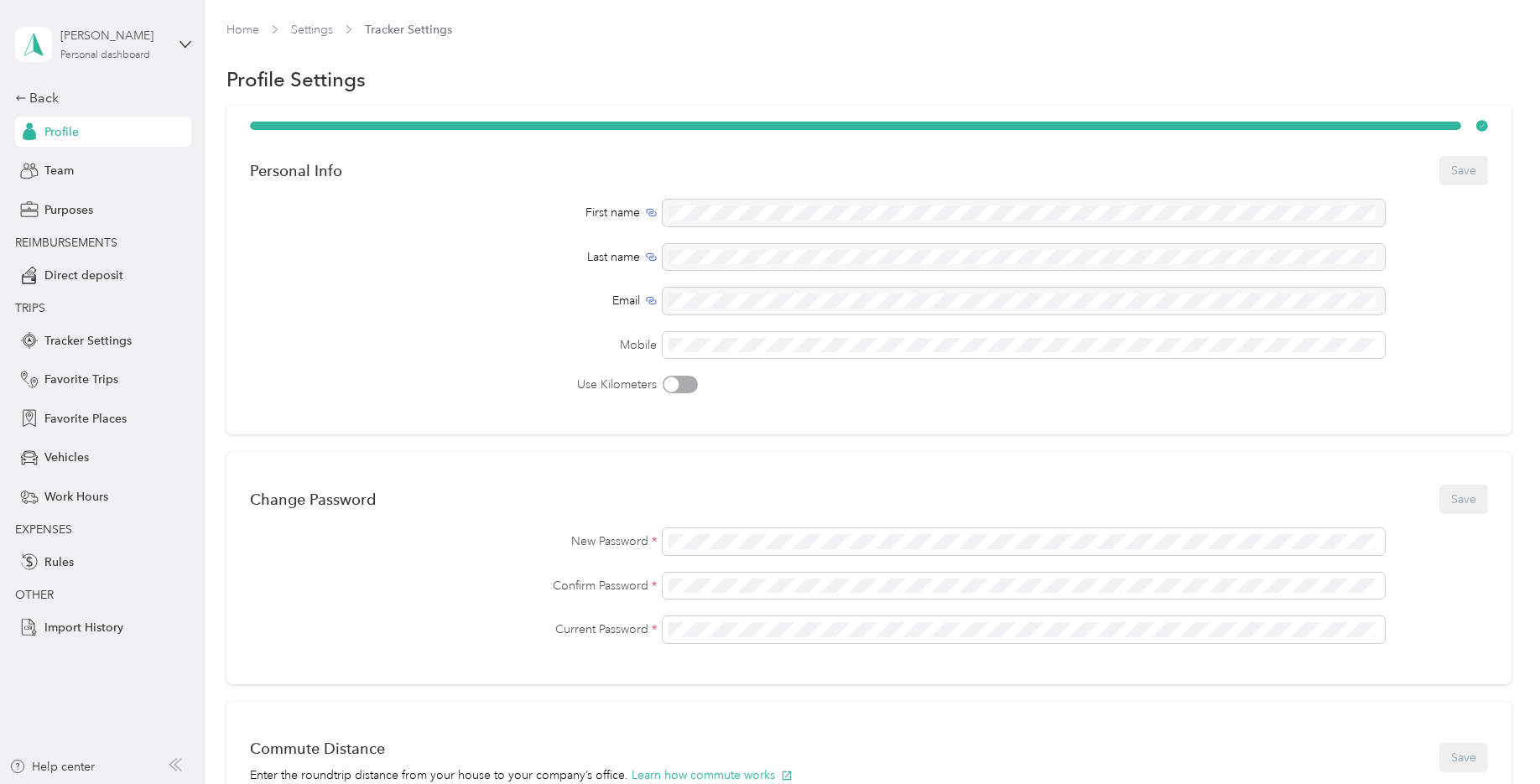
click at [131, 47] on div "Kim Nobles Personal dashboard" at bounding box center [113, 44] width 105 height 34
click at [105, 131] on div "Team dashboard" at bounding box center [75, 137] width 90 height 18
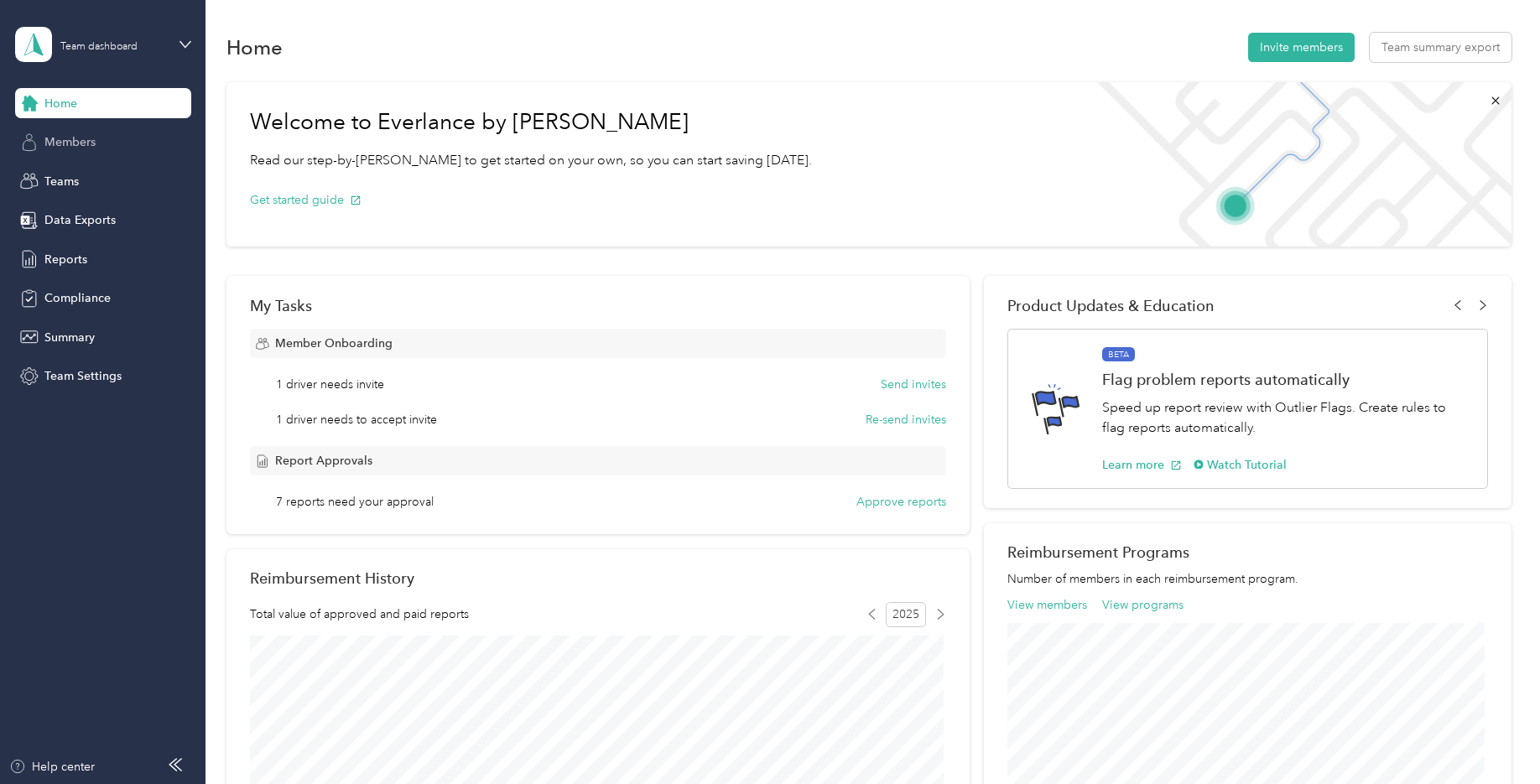
click at [89, 141] on span "Members" at bounding box center [70, 142] width 51 height 18
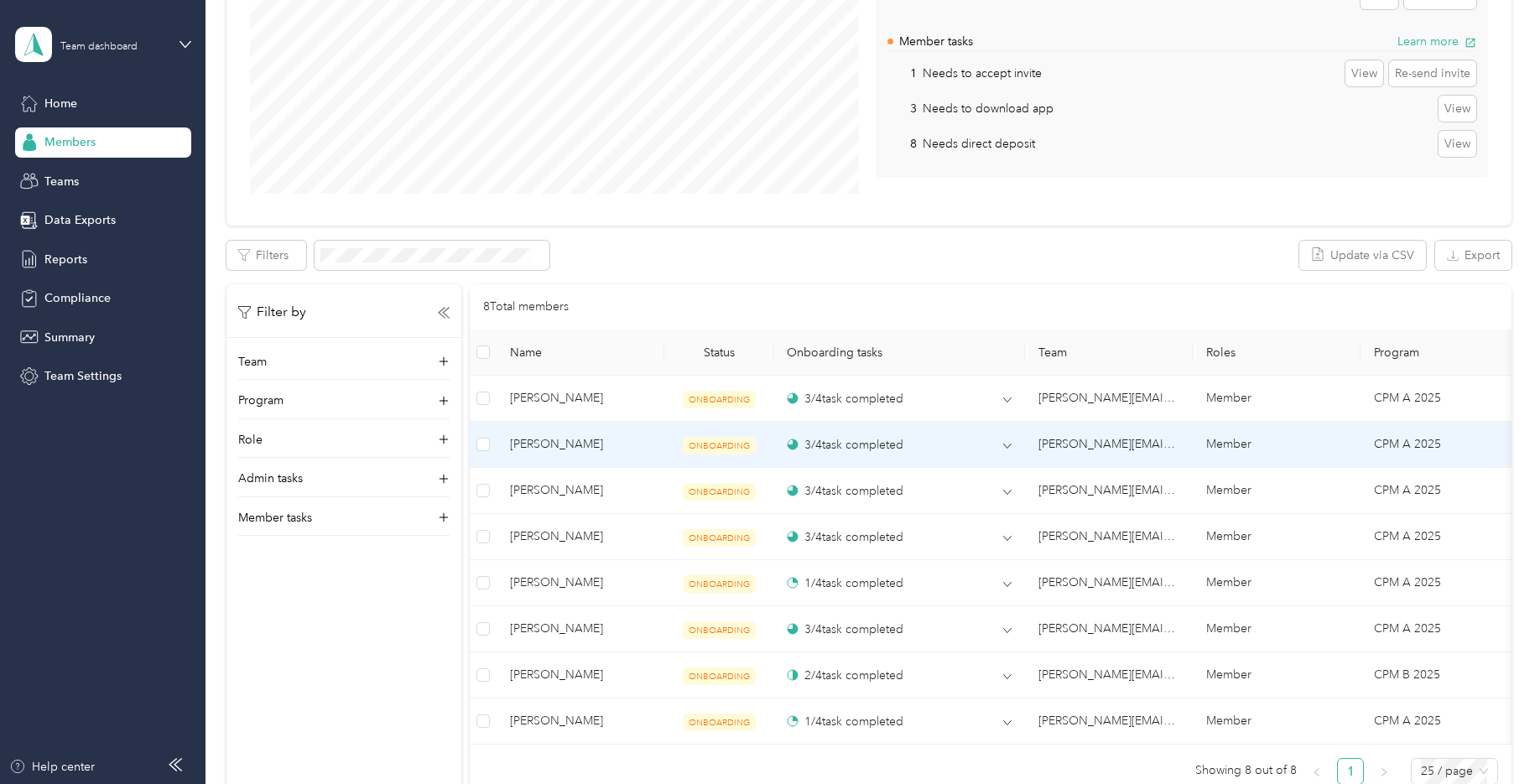
scroll to position [336, 0]
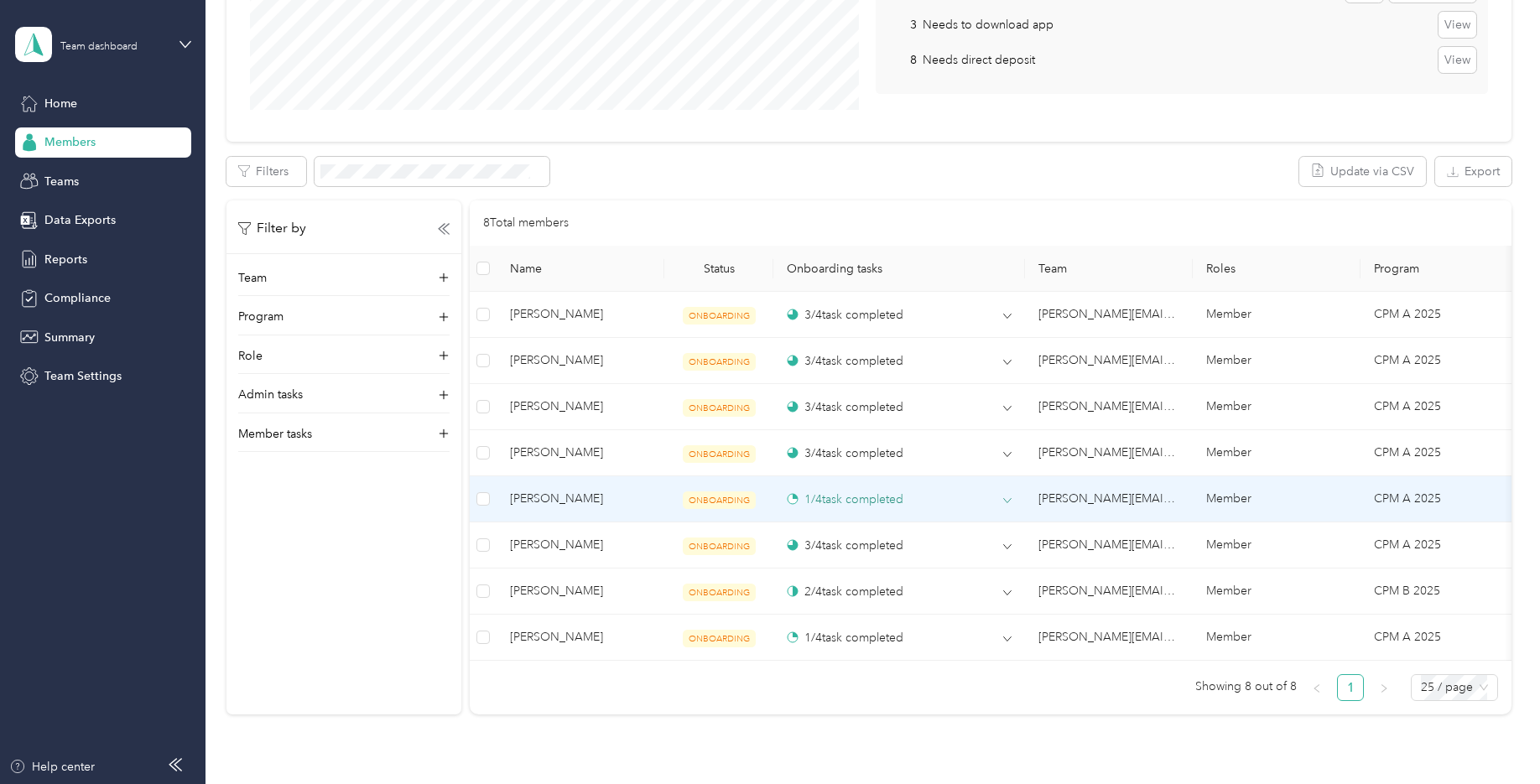
click at [819, 497] on div "1 / 4 task completed" at bounding box center [845, 499] width 116 height 18
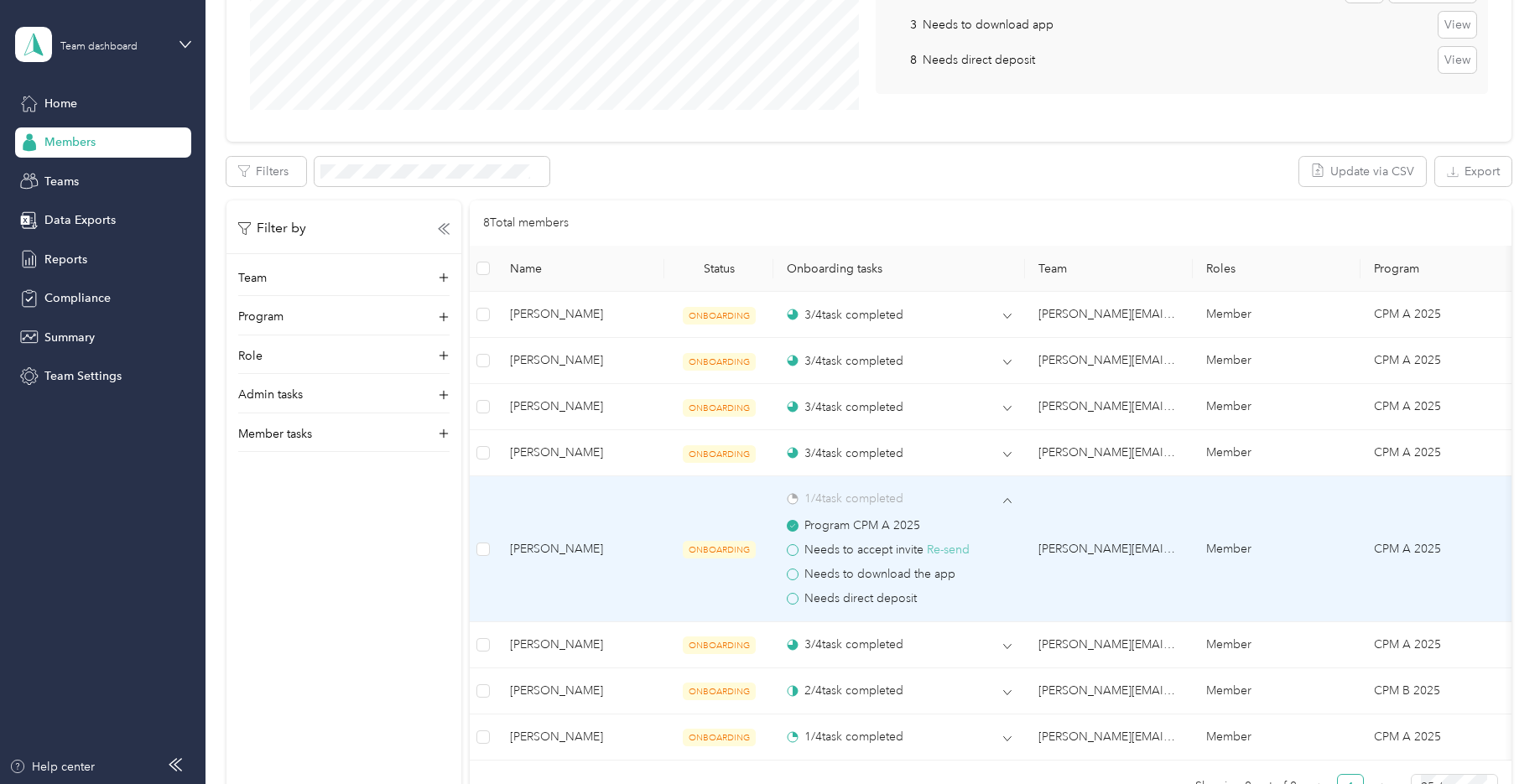
click at [947, 550] on button "Re-send" at bounding box center [948, 550] width 42 height 19
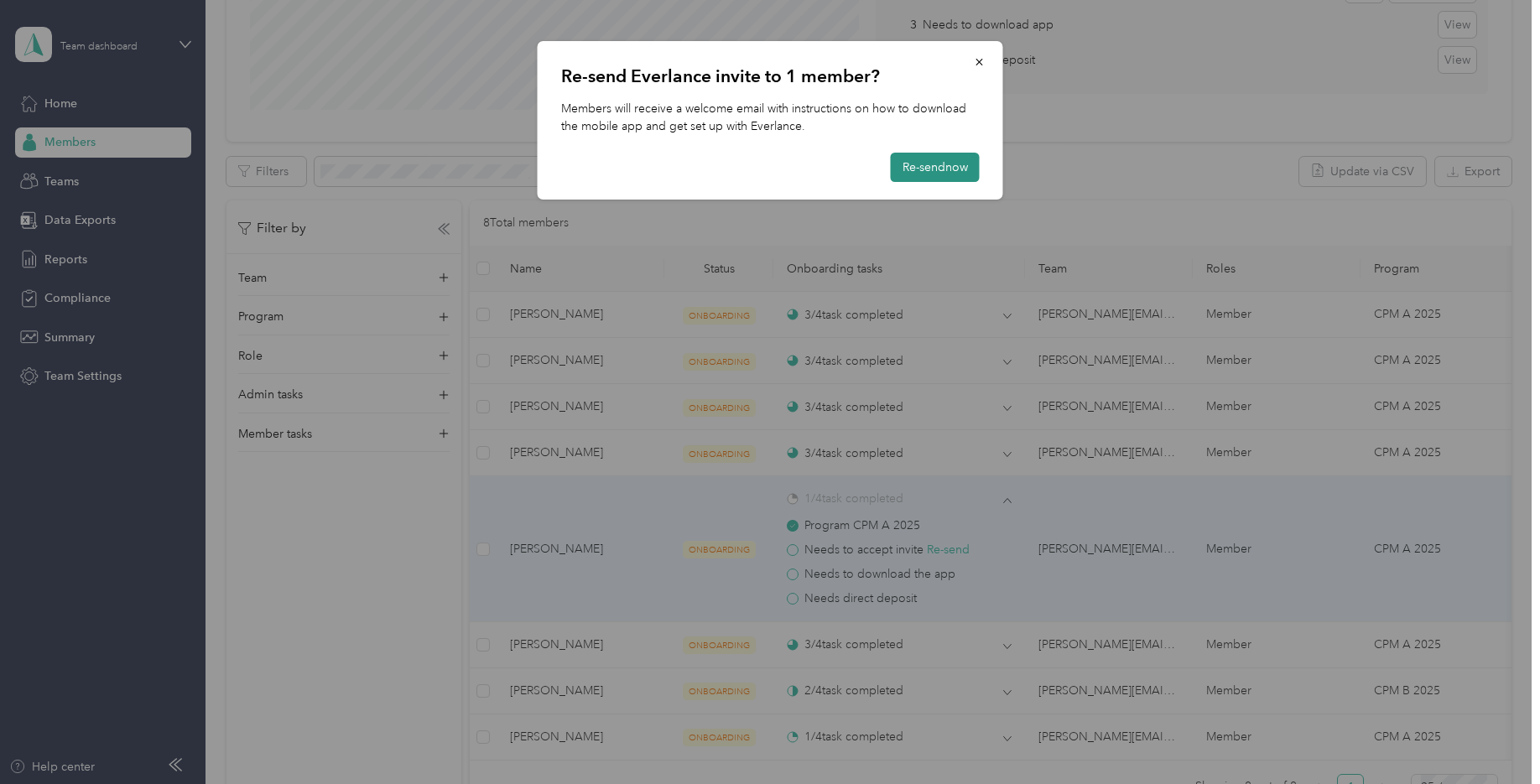
click at [923, 167] on button "Re-send now" at bounding box center [935, 167] width 89 height 30
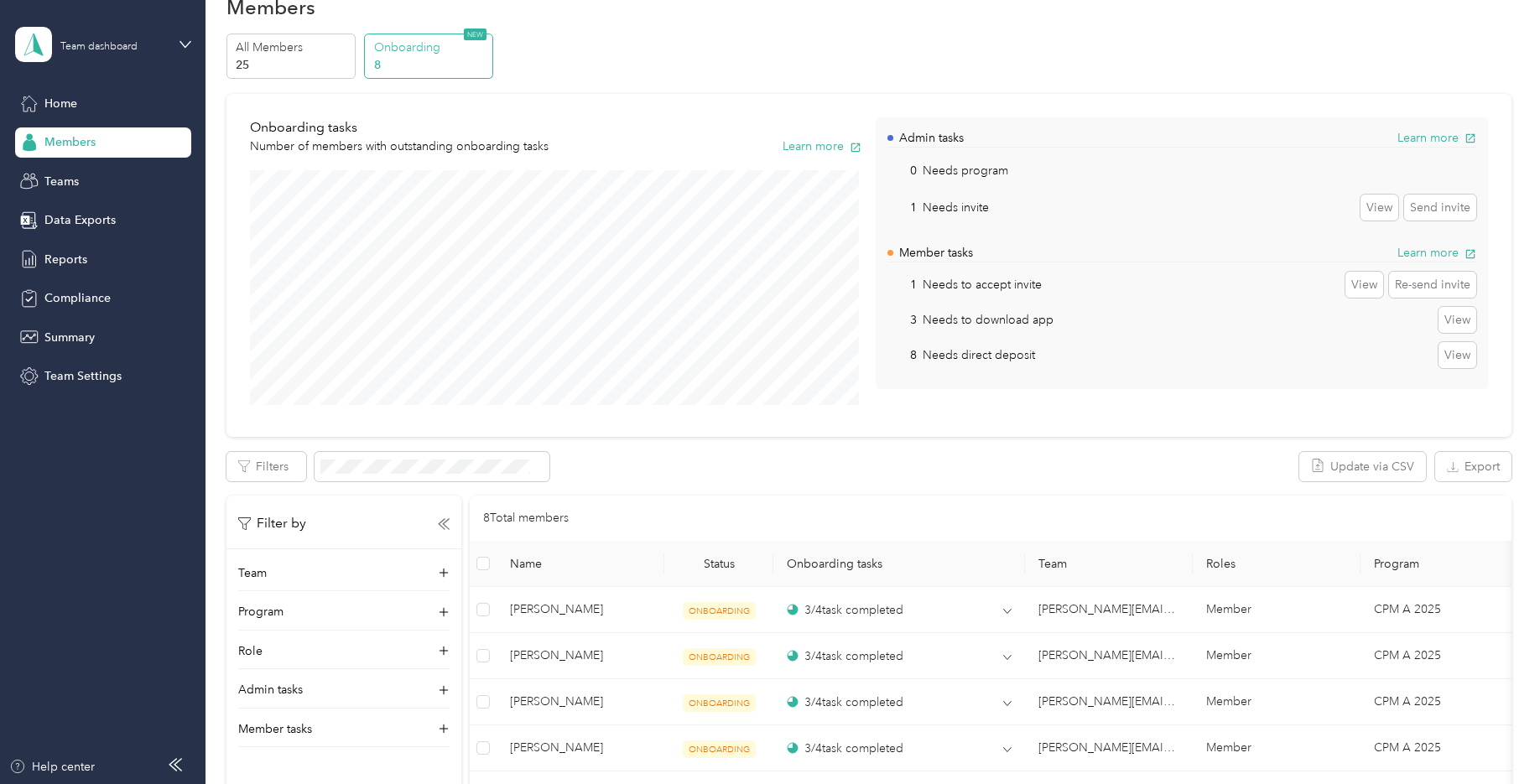
scroll to position [0, 0]
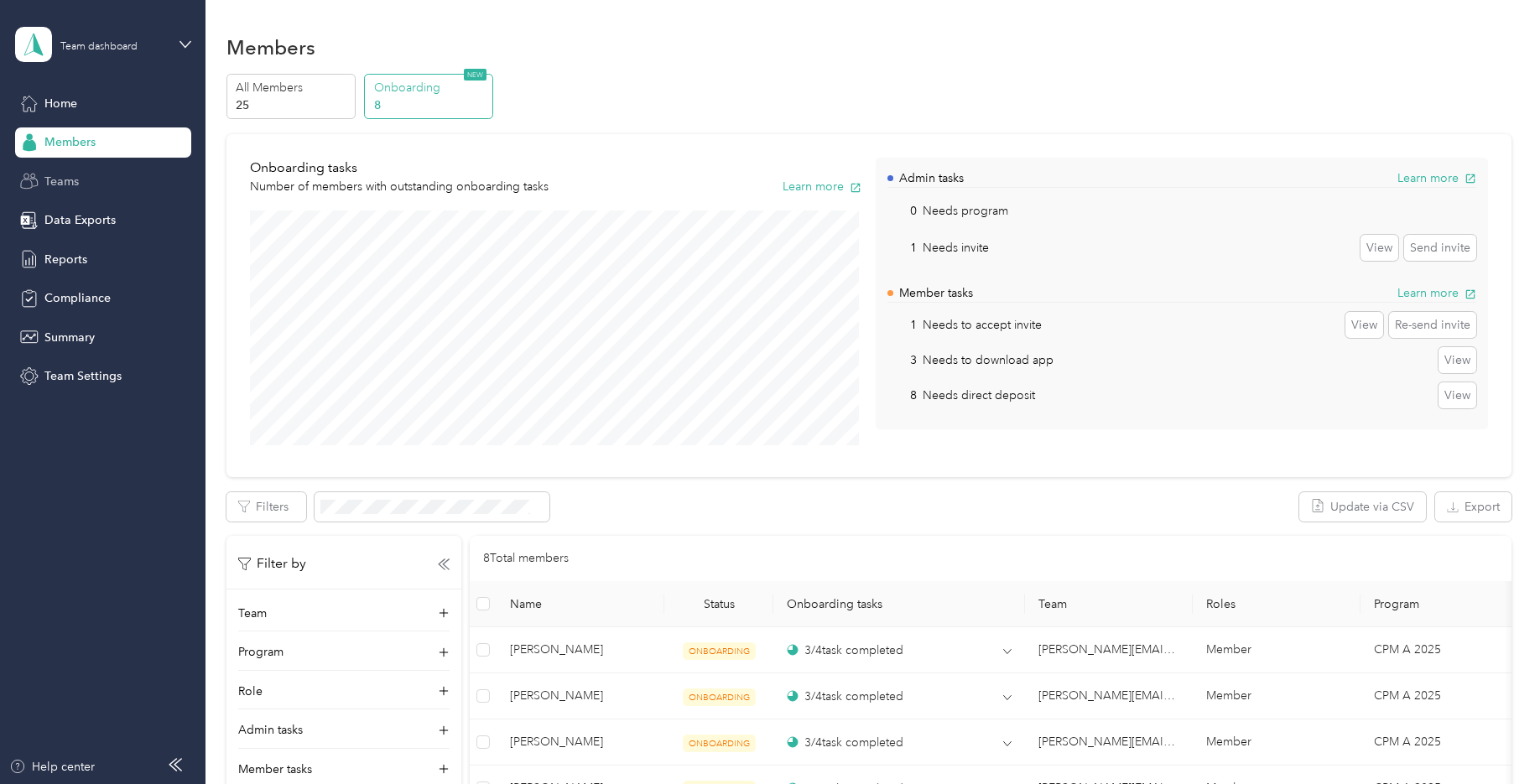
click at [90, 170] on div "Teams" at bounding box center [103, 181] width 176 height 31
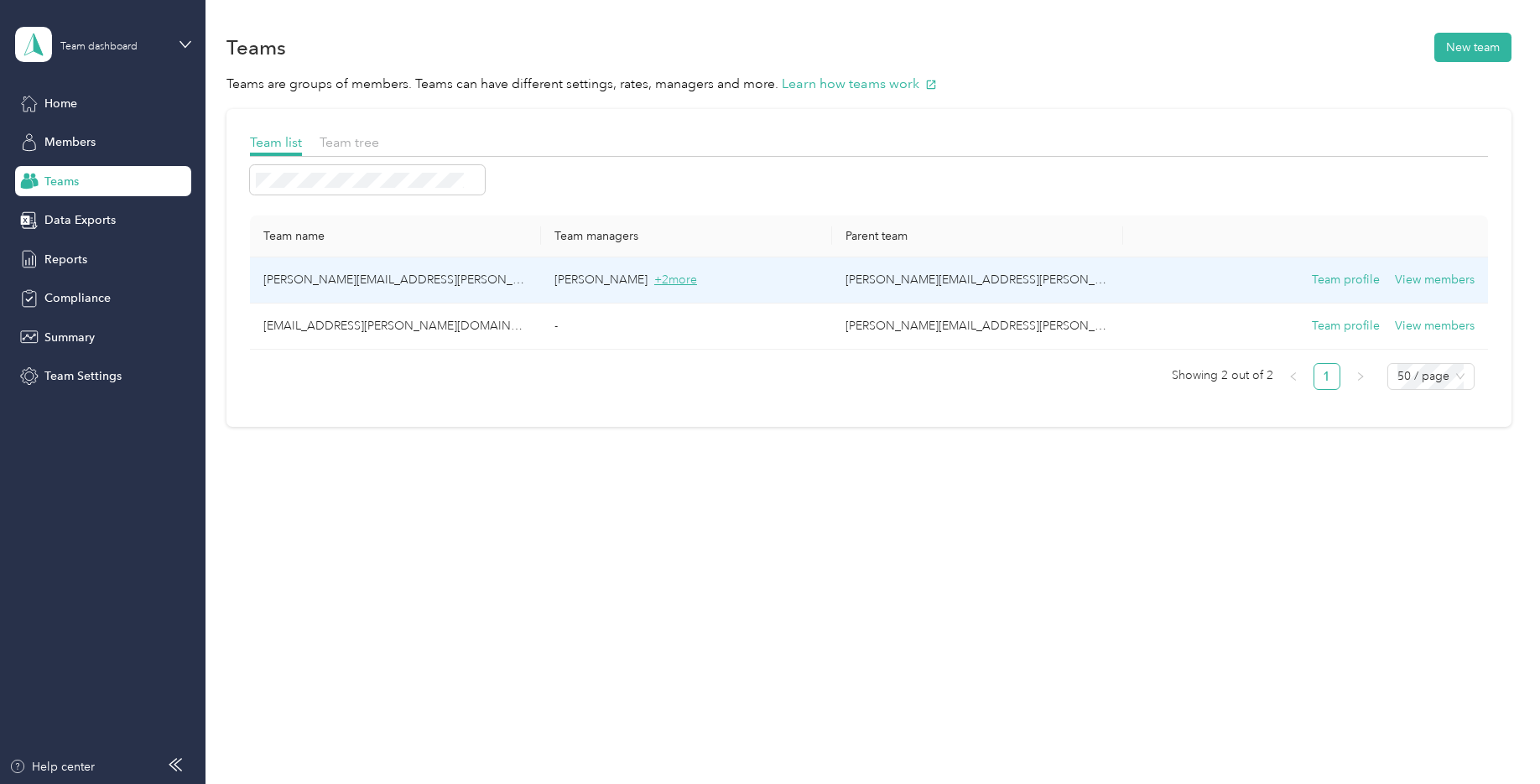
click at [681, 282] on span "+ 2 more" at bounding box center [675, 279] width 42 height 14
click at [678, 278] on span "+ 2 more" at bounding box center [675, 279] width 42 height 14
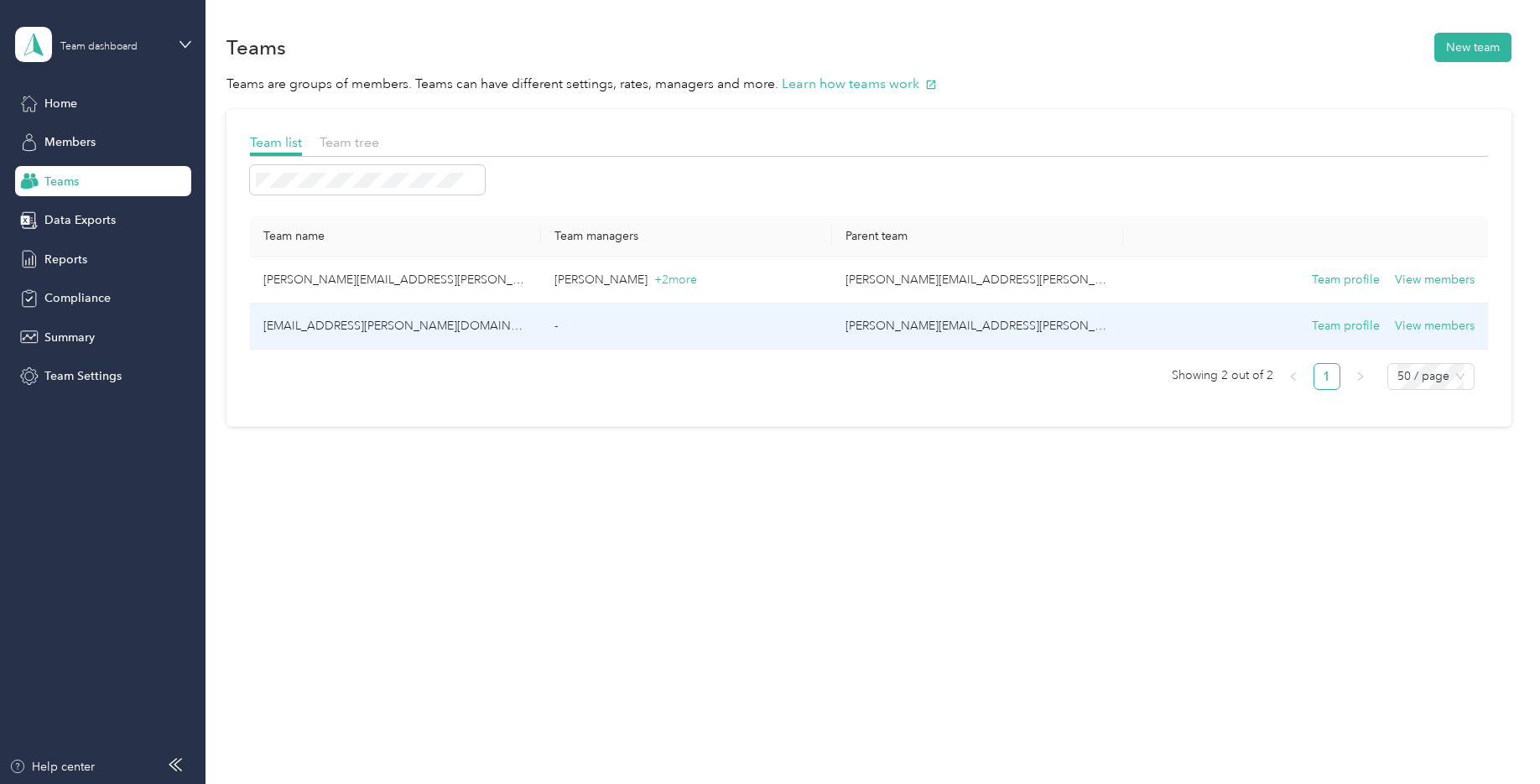
click at [410, 336] on td "heather.kemp@optioncare.com" at bounding box center [395, 326] width 291 height 46
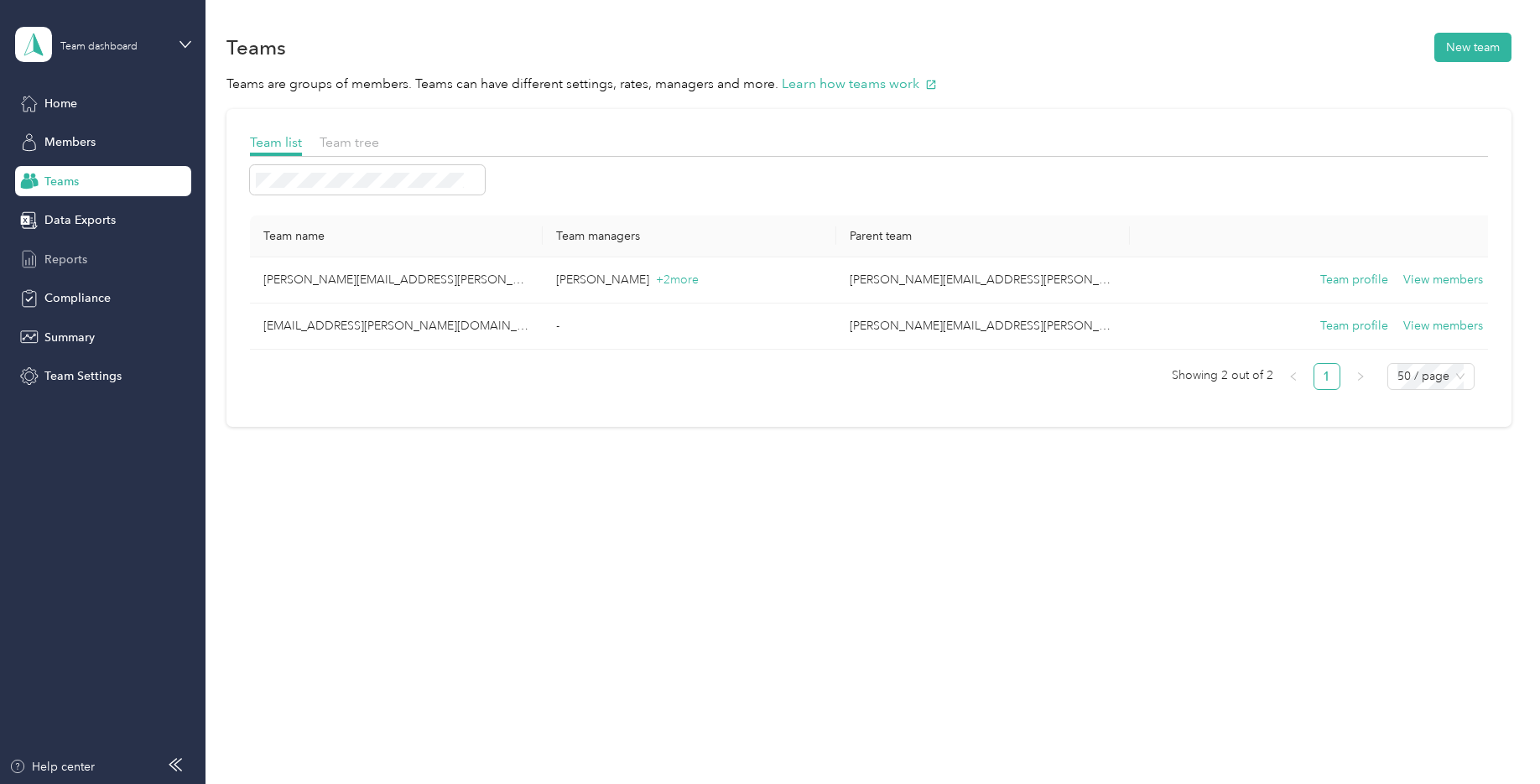
click at [102, 262] on div "Reports" at bounding box center [103, 259] width 176 height 31
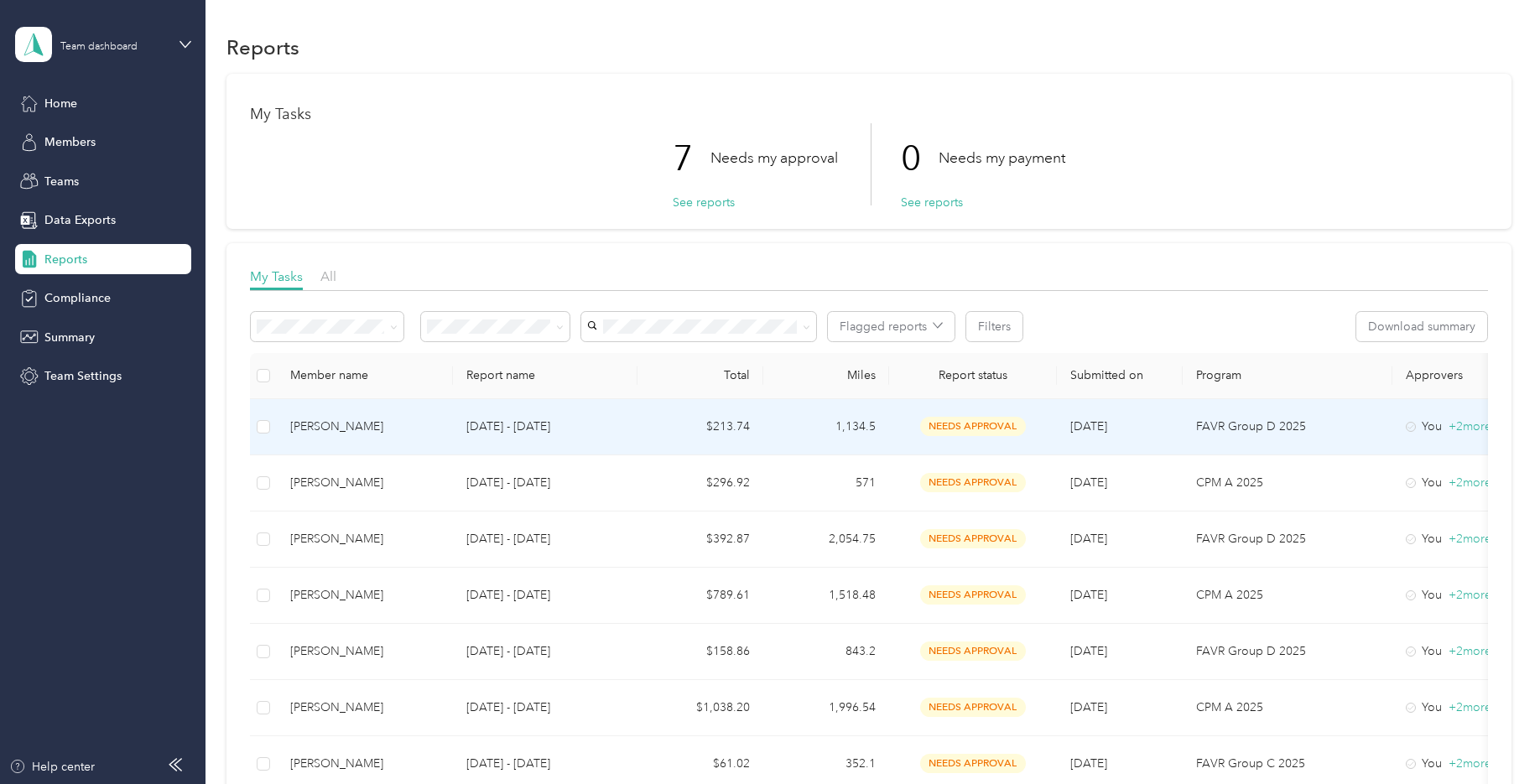
click at [349, 427] on div "Millicent Driggers" at bounding box center [365, 427] width 149 height 19
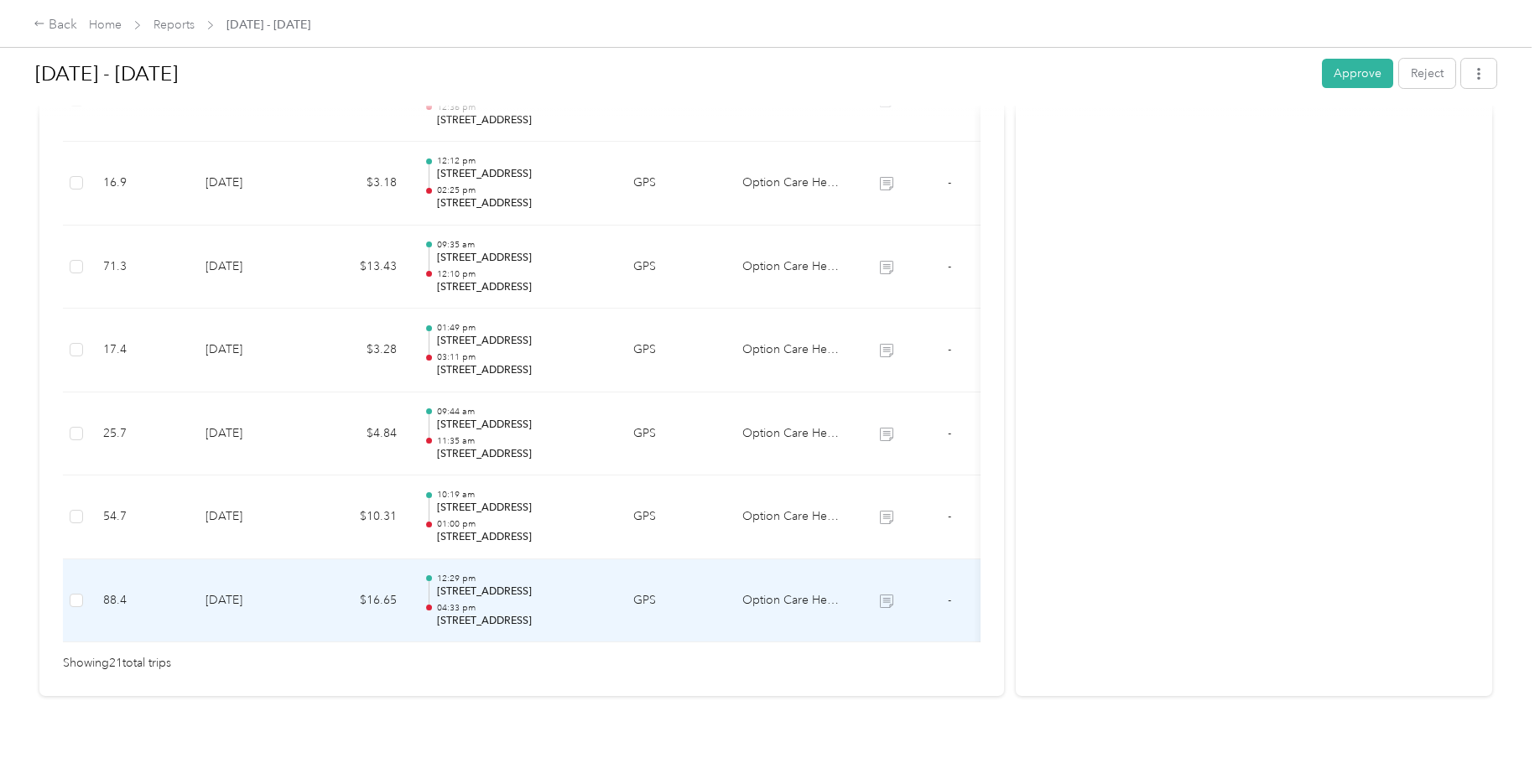
click at [635, 575] on td "GPS" at bounding box center [674, 601] width 109 height 84
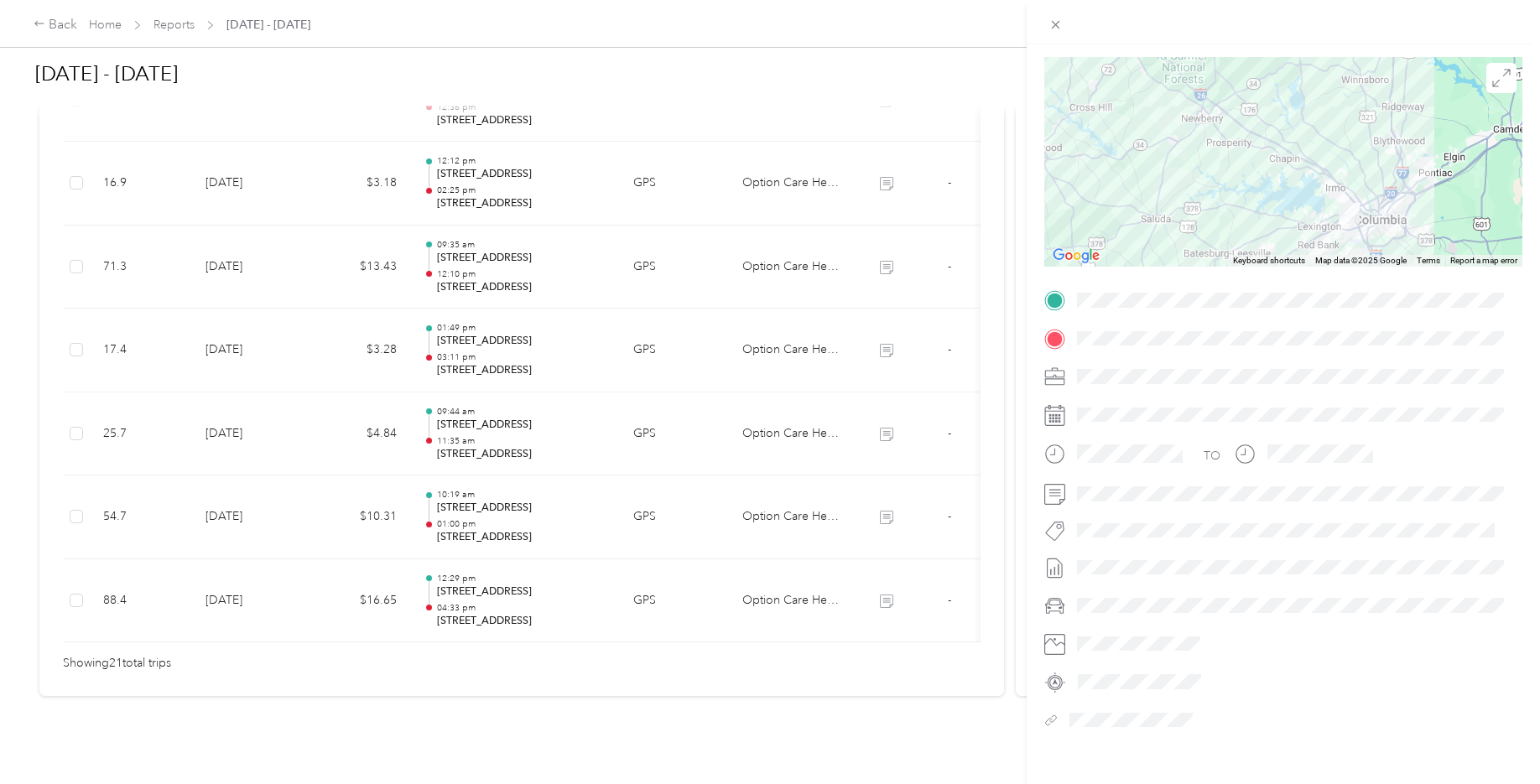
scroll to position [131, 0]
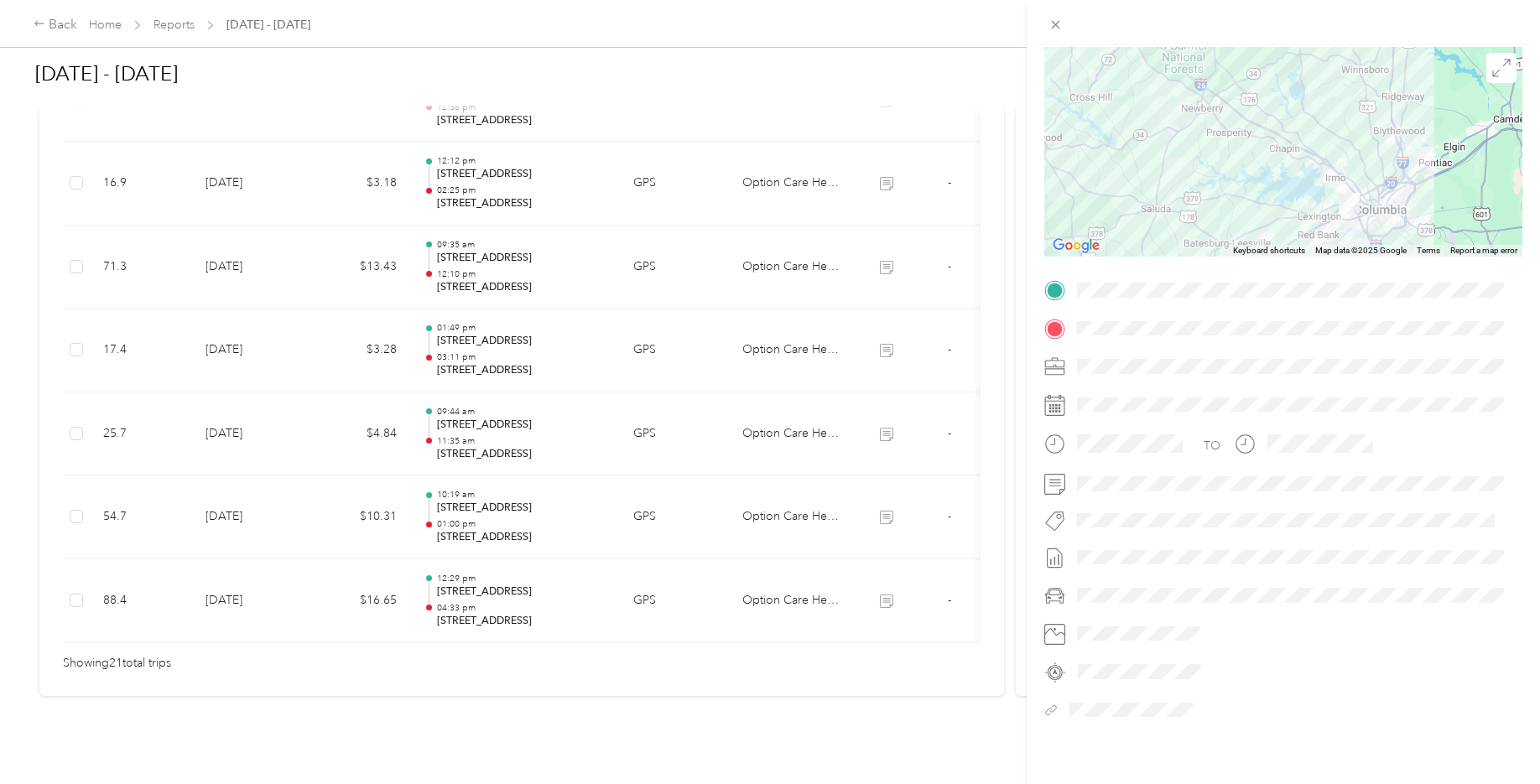
click at [707, 498] on div "Trip details This trip cannot be edited because it is either under review, appr…" at bounding box center [770, 392] width 1540 height 784
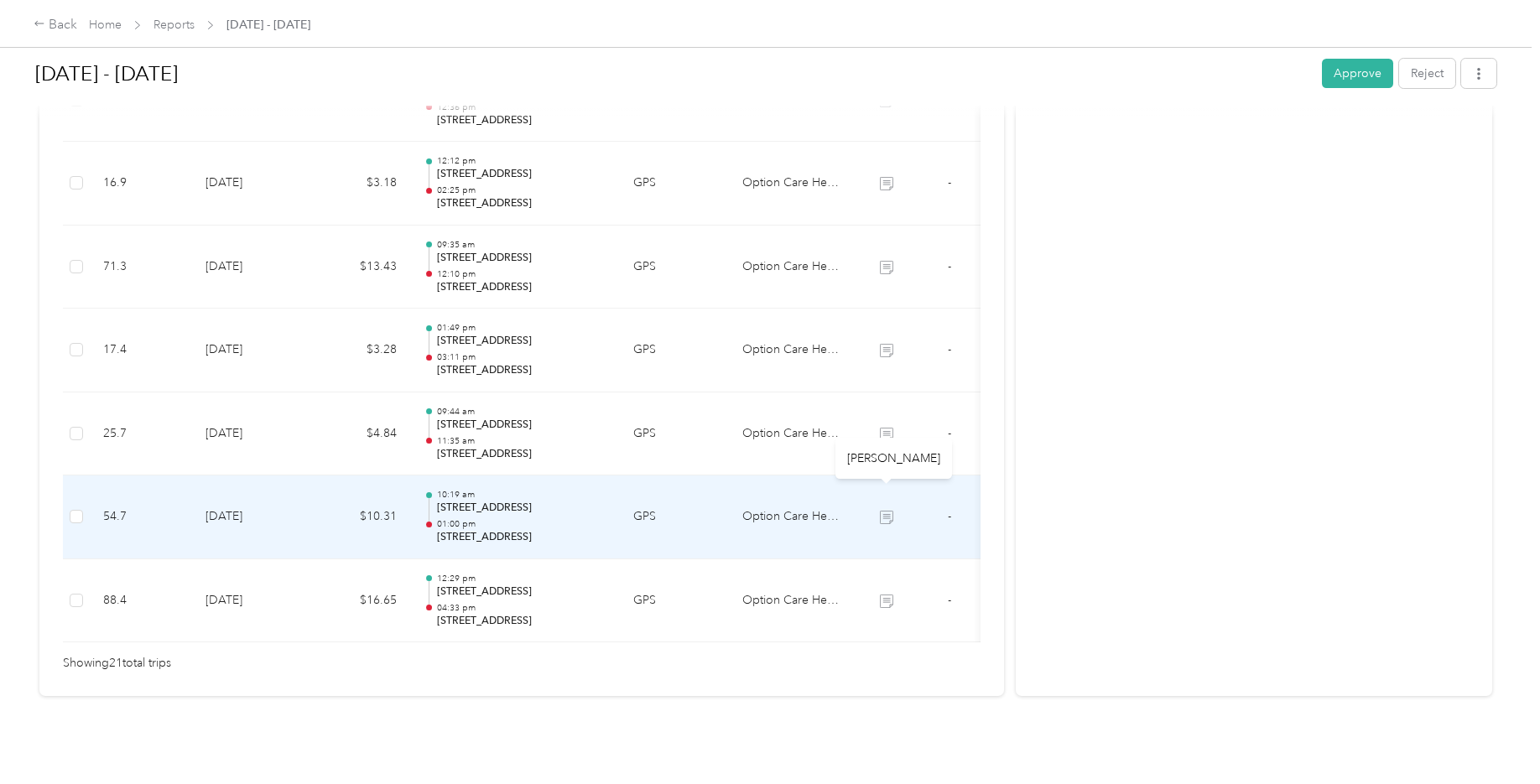
click at [886, 514] on icon at bounding box center [887, 519] width 10 height 9
click at [545, 500] on p "112 Saluda Ridge Ct, West Metro, West Columbia, SC" at bounding box center [522, 508] width 170 height 15
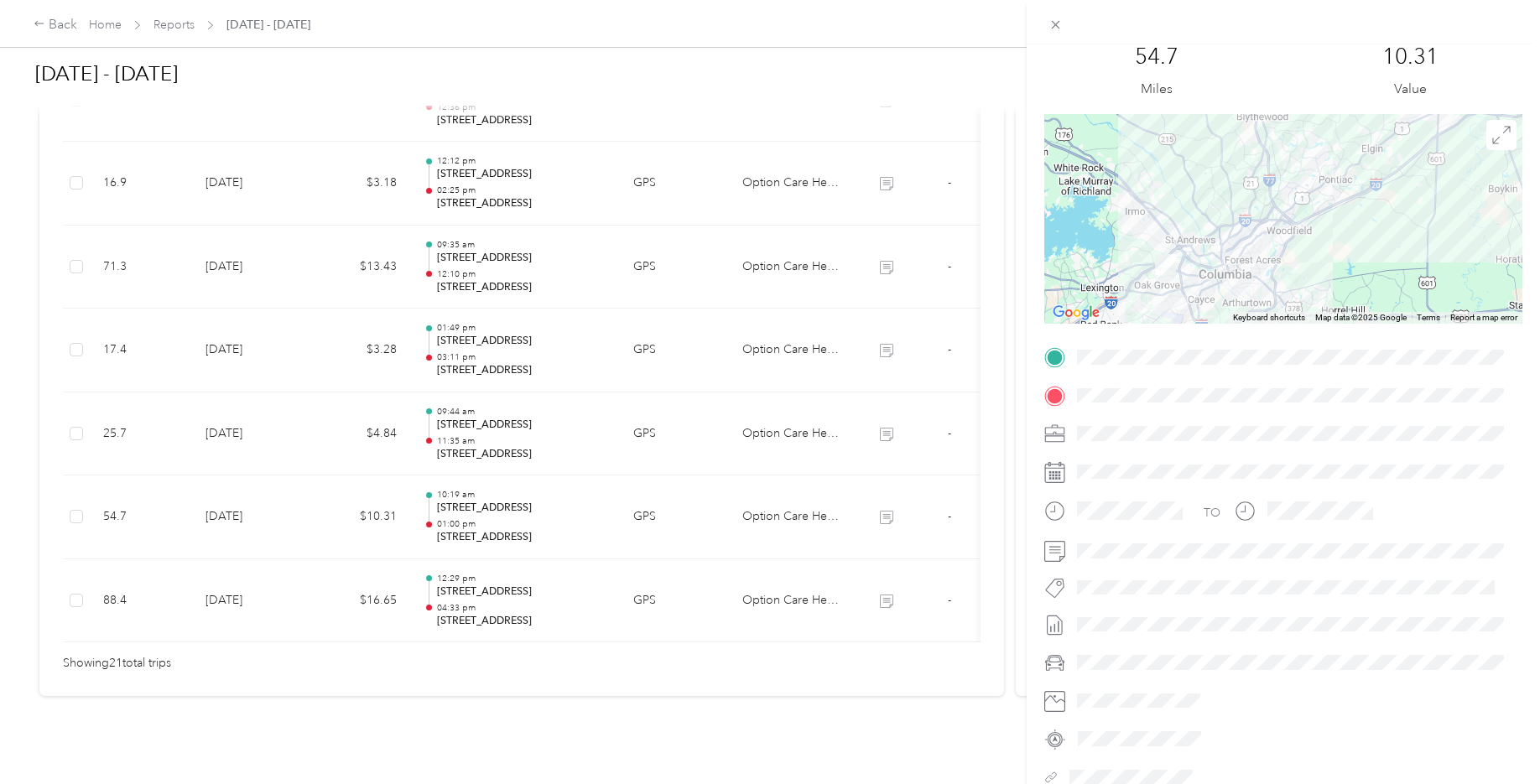
scroll to position [47, 0]
click at [879, 408] on div "Trip details This trip cannot be edited because it is either under review, appr…" at bounding box center [770, 392] width 1540 height 784
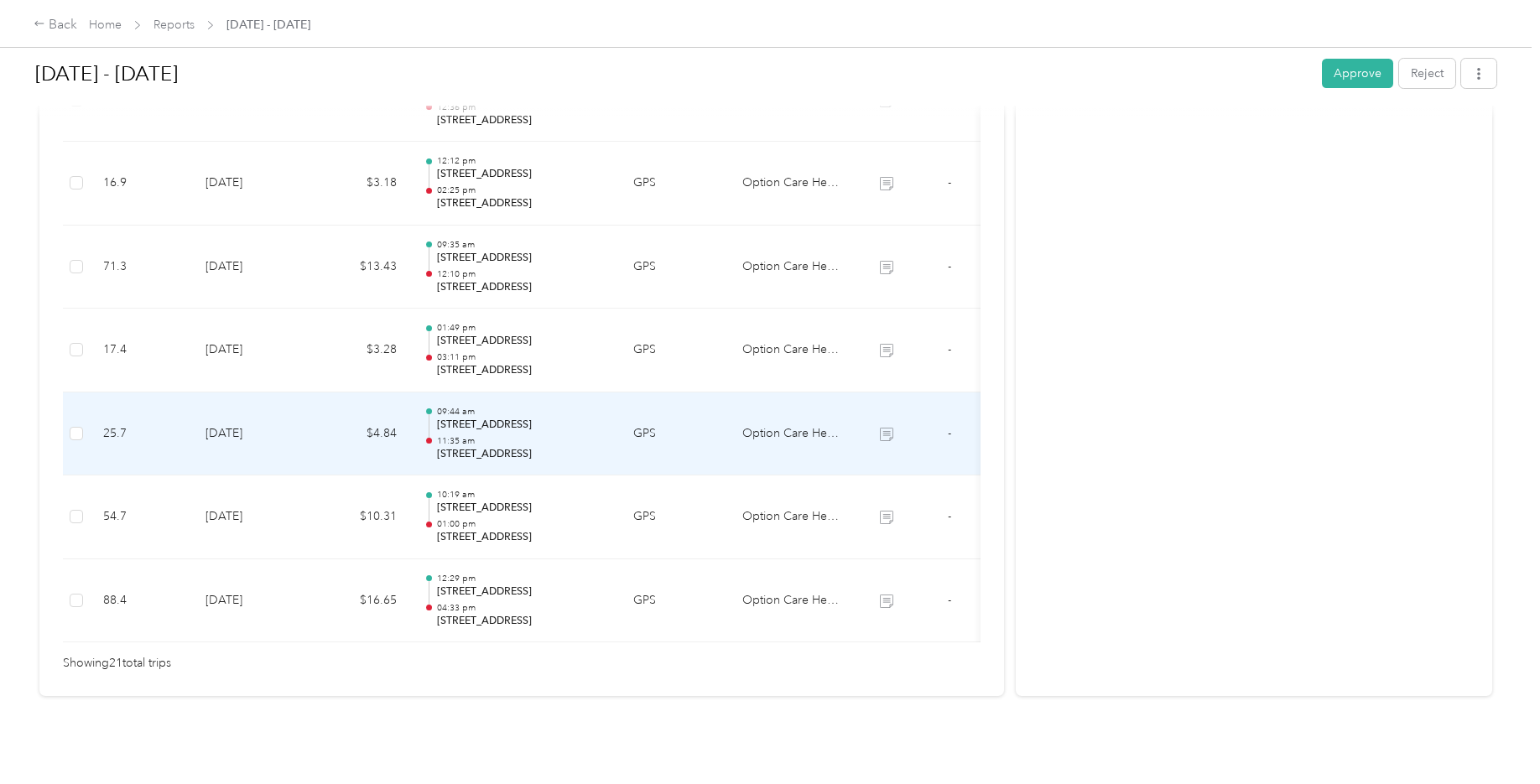
click at [943, 405] on td "-" at bounding box center [949, 434] width 63 height 84
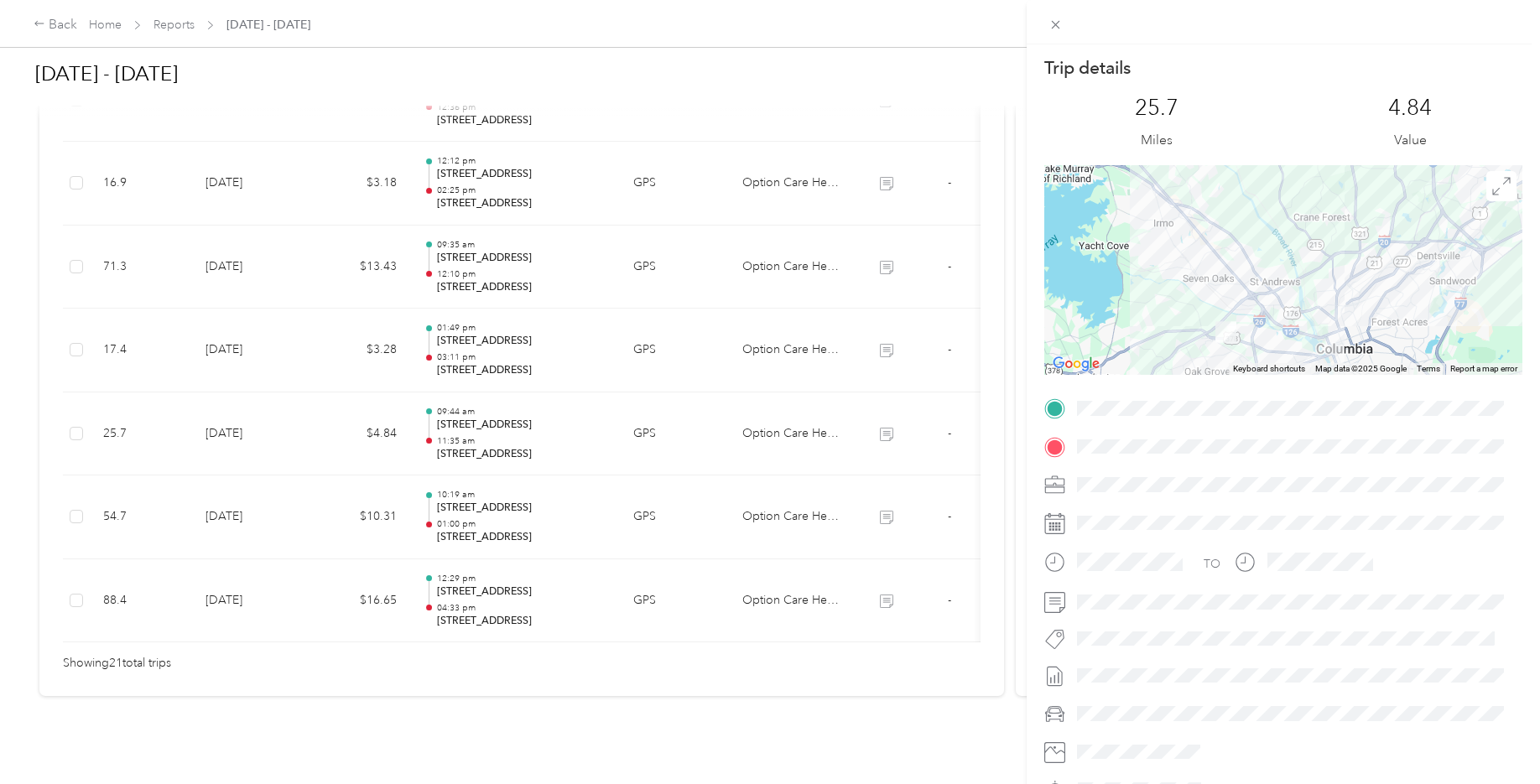
click at [882, 409] on div "Trip details This trip cannot be edited because it is either under review, appr…" at bounding box center [770, 392] width 1540 height 784
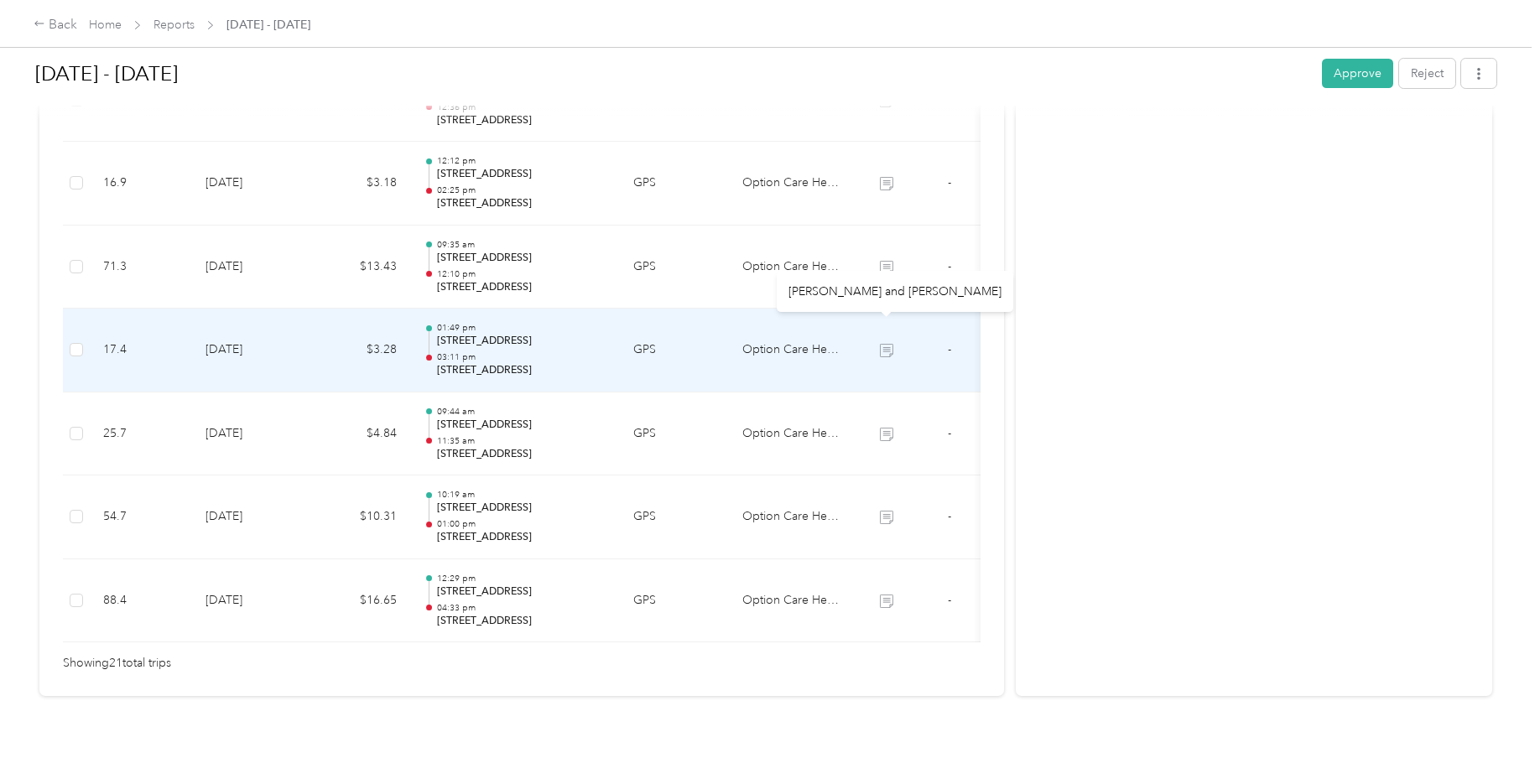
click at [885, 343] on icon at bounding box center [886, 350] width 14 height 14
click at [889, 343] on icon at bounding box center [886, 350] width 14 height 14
click at [946, 324] on td "-" at bounding box center [949, 350] width 63 height 84
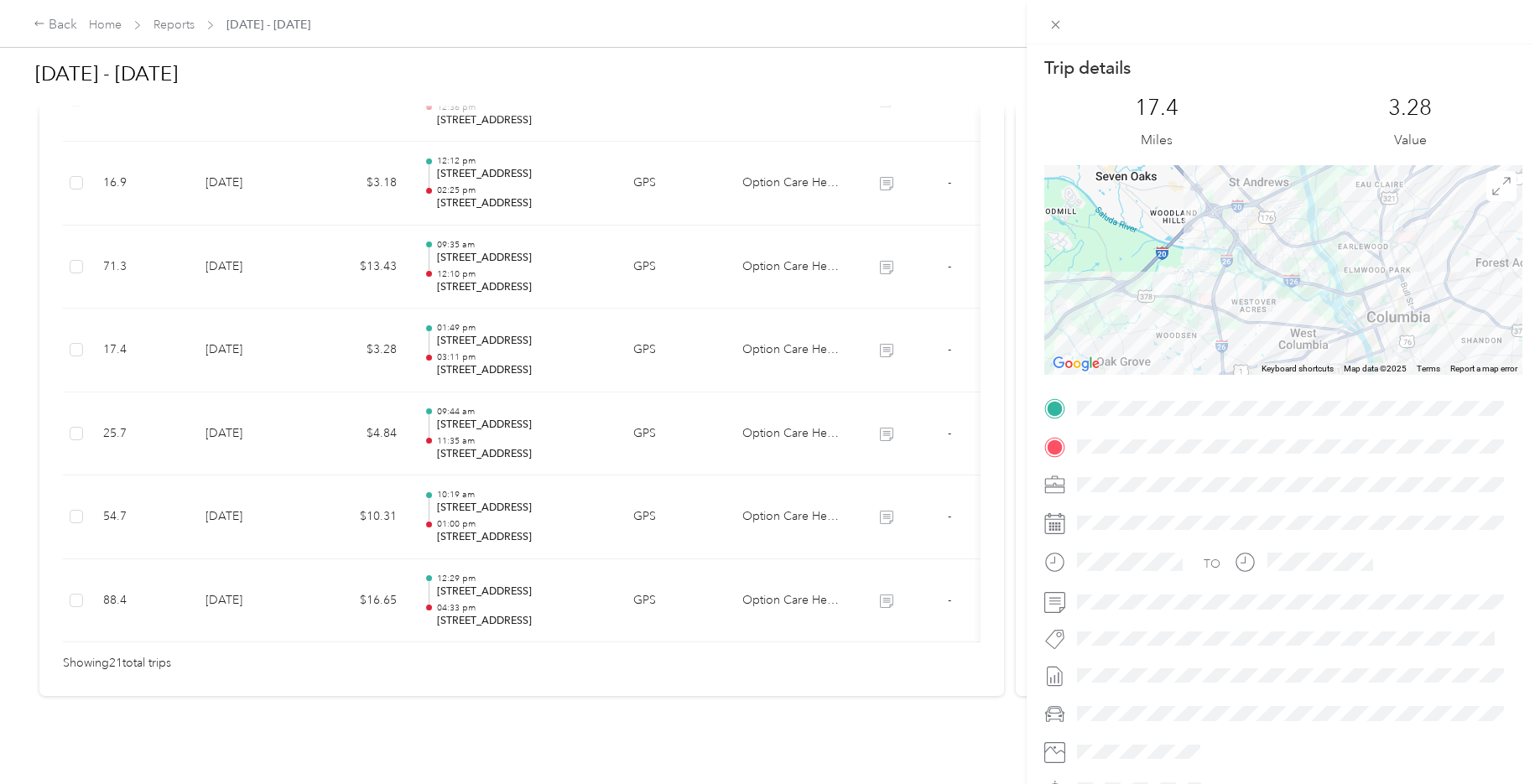
click at [38, 29] on div "Trip details This trip cannot be edited because it is either under review, appr…" at bounding box center [770, 392] width 1540 height 784
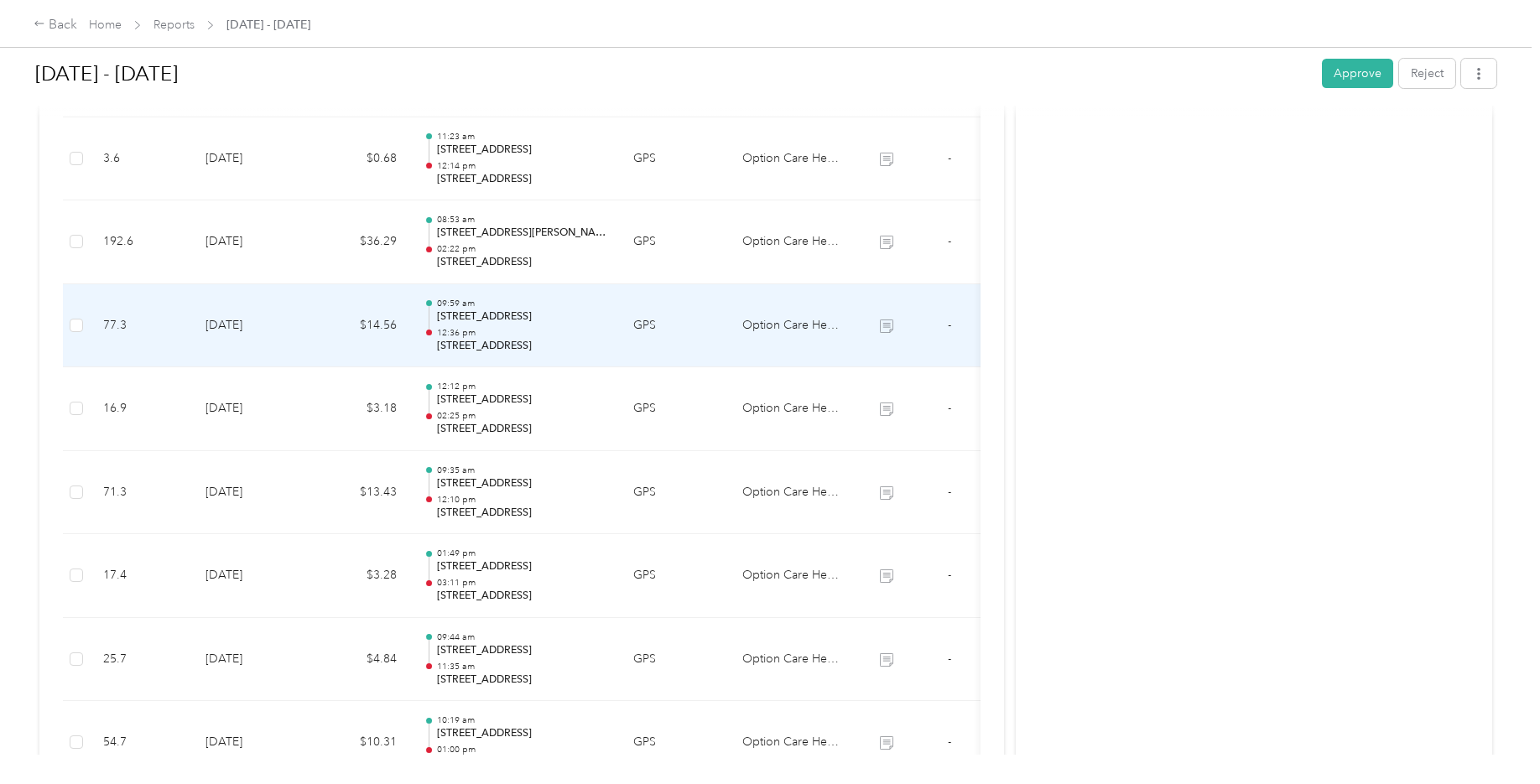
scroll to position [1487, 0]
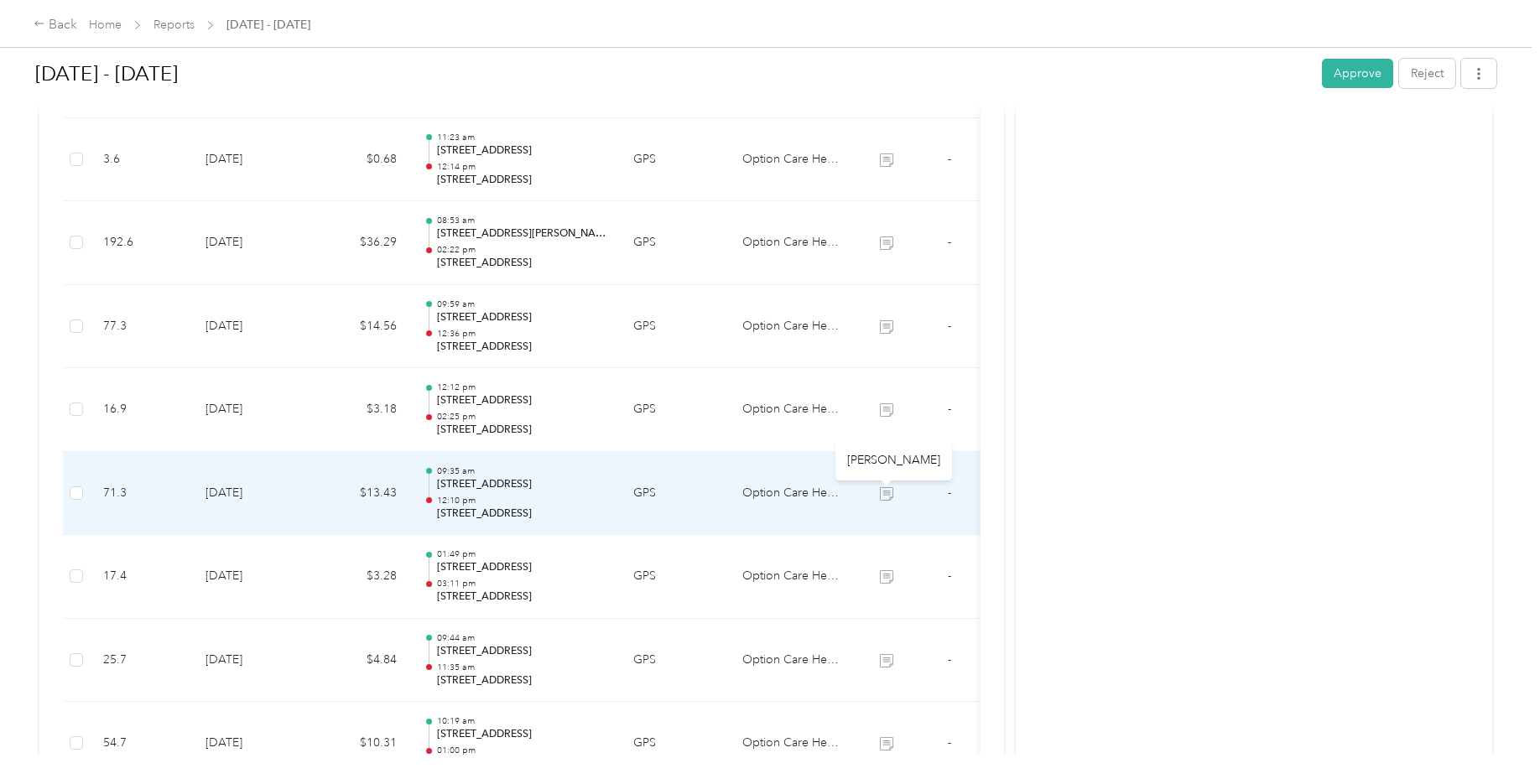
click at [885, 493] on icon at bounding box center [886, 494] width 14 height 14
click at [944, 494] on td "-" at bounding box center [949, 493] width 63 height 84
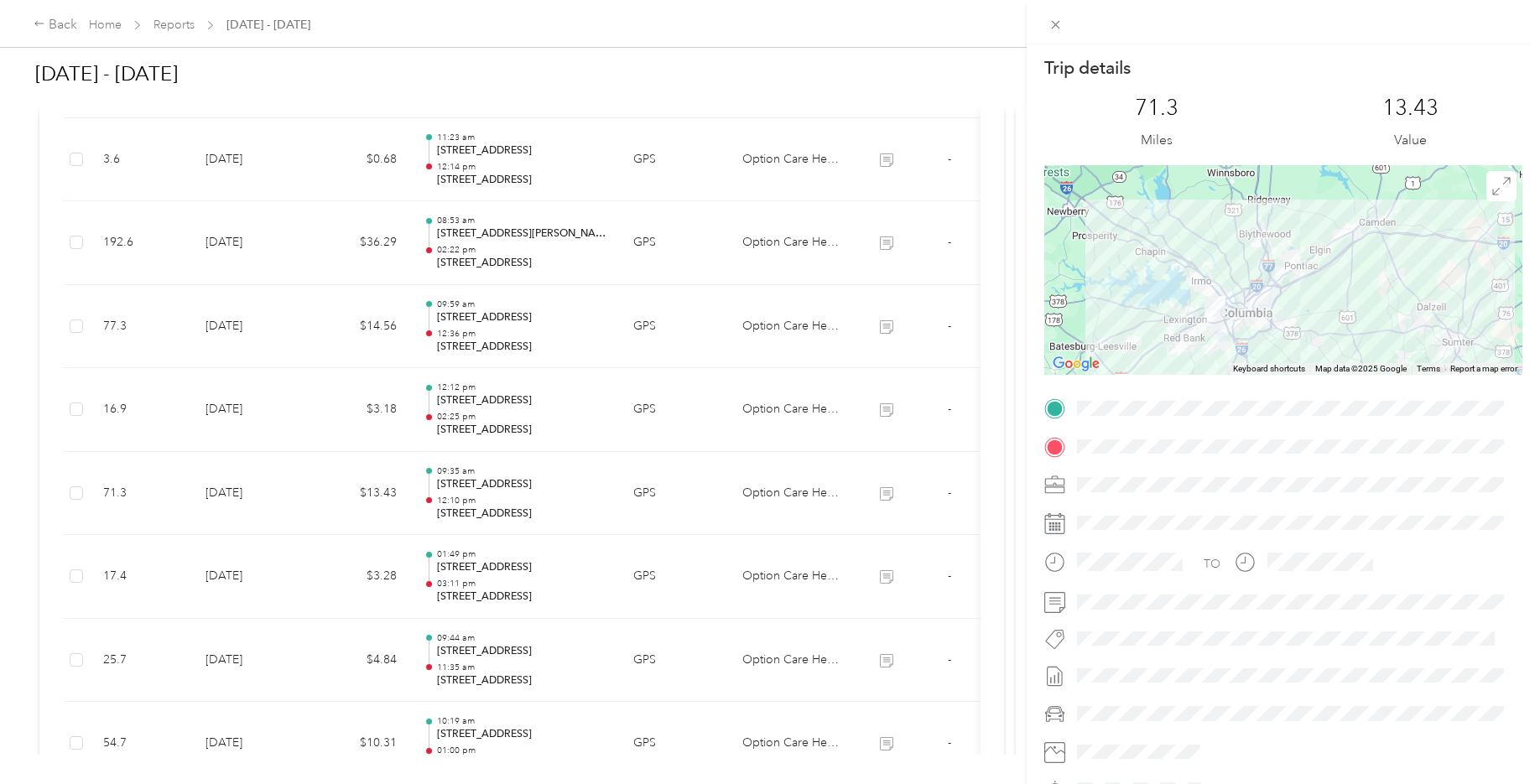
click at [893, 413] on div "Trip details This trip cannot be edited because it is either under review, appr…" at bounding box center [770, 392] width 1540 height 784
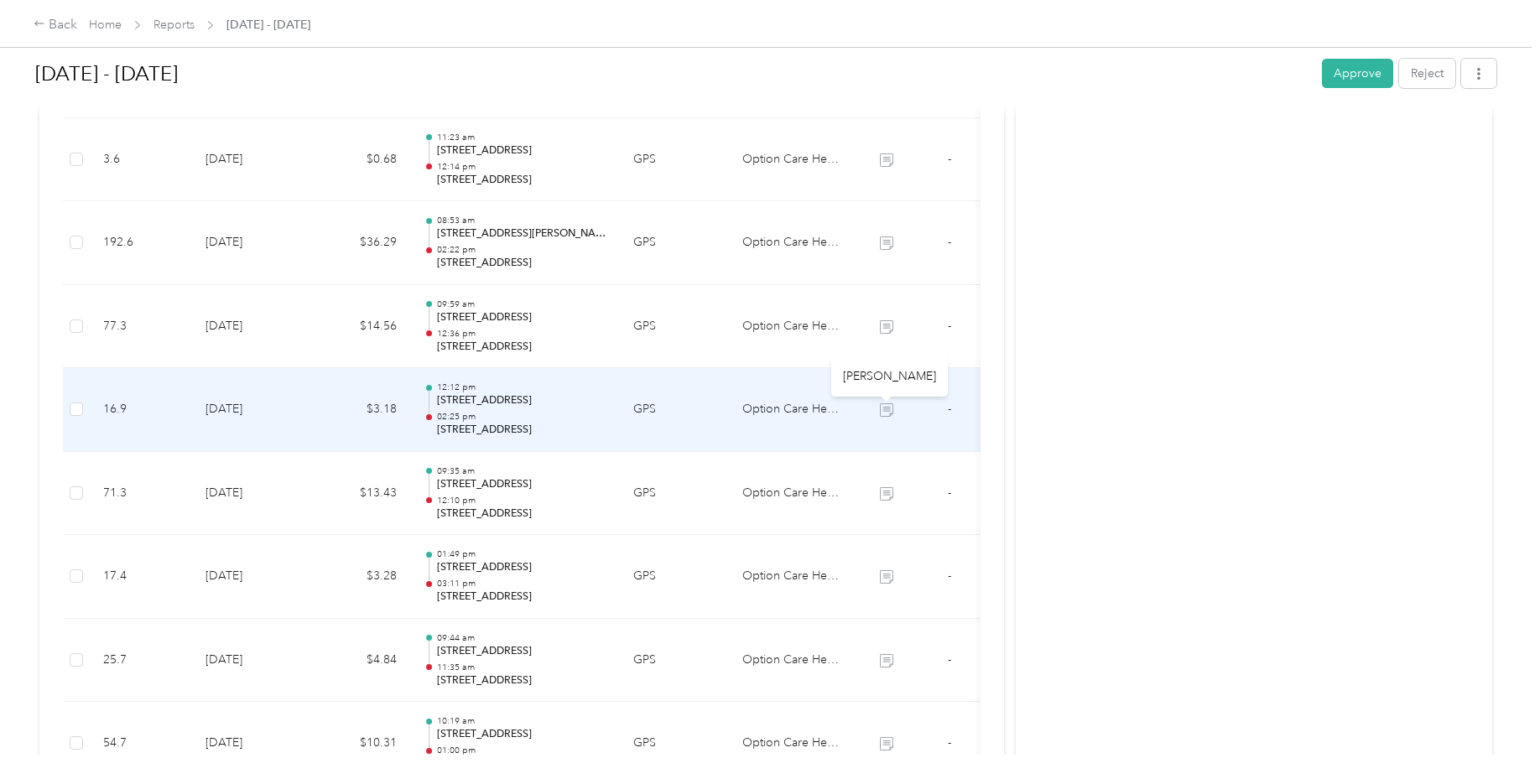
click at [887, 409] on icon at bounding box center [887, 412] width 10 height 9
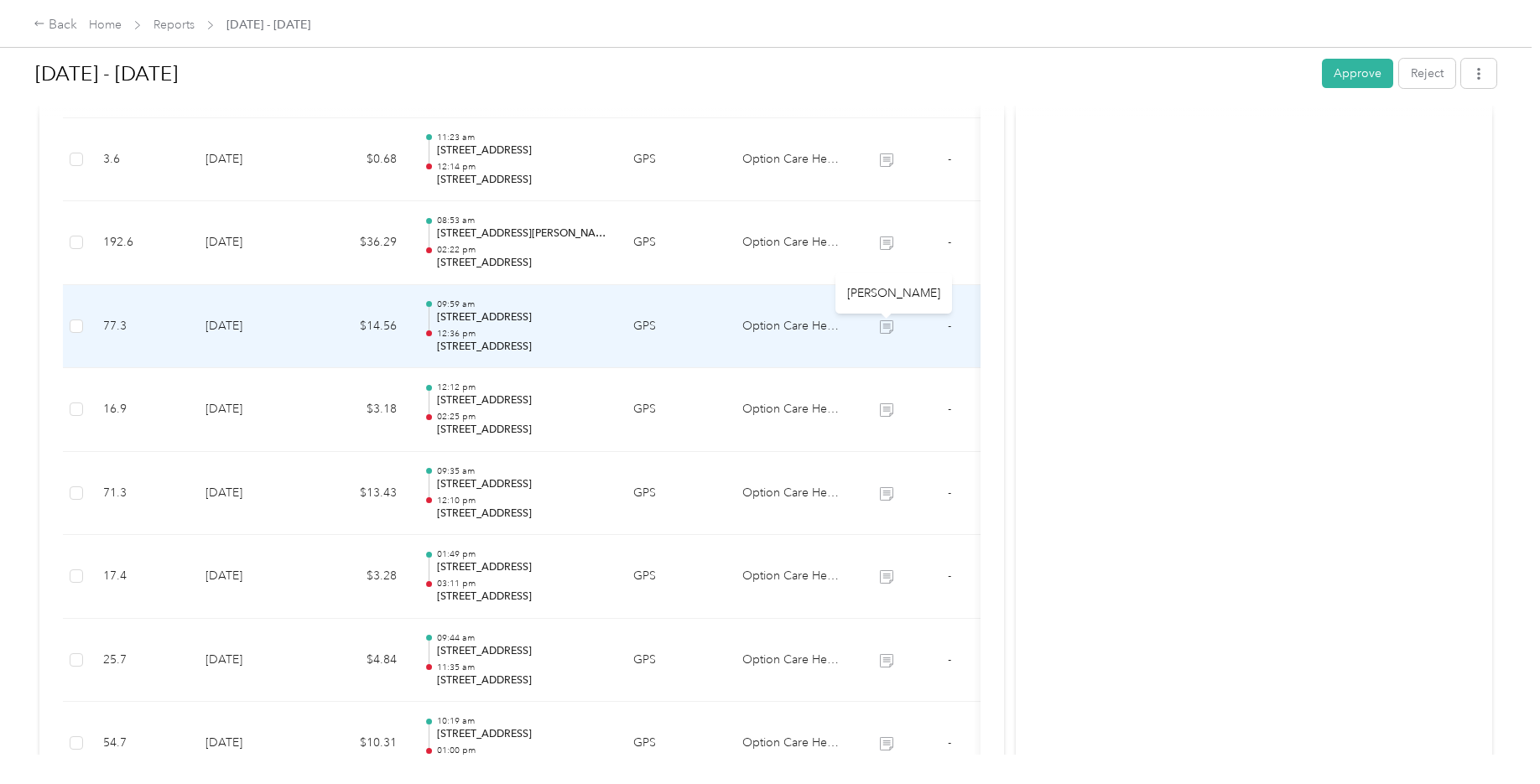
click at [880, 324] on icon at bounding box center [886, 327] width 14 height 14
click at [882, 326] on icon at bounding box center [886, 327] width 14 height 14
click at [887, 325] on icon at bounding box center [886, 327] width 14 height 14
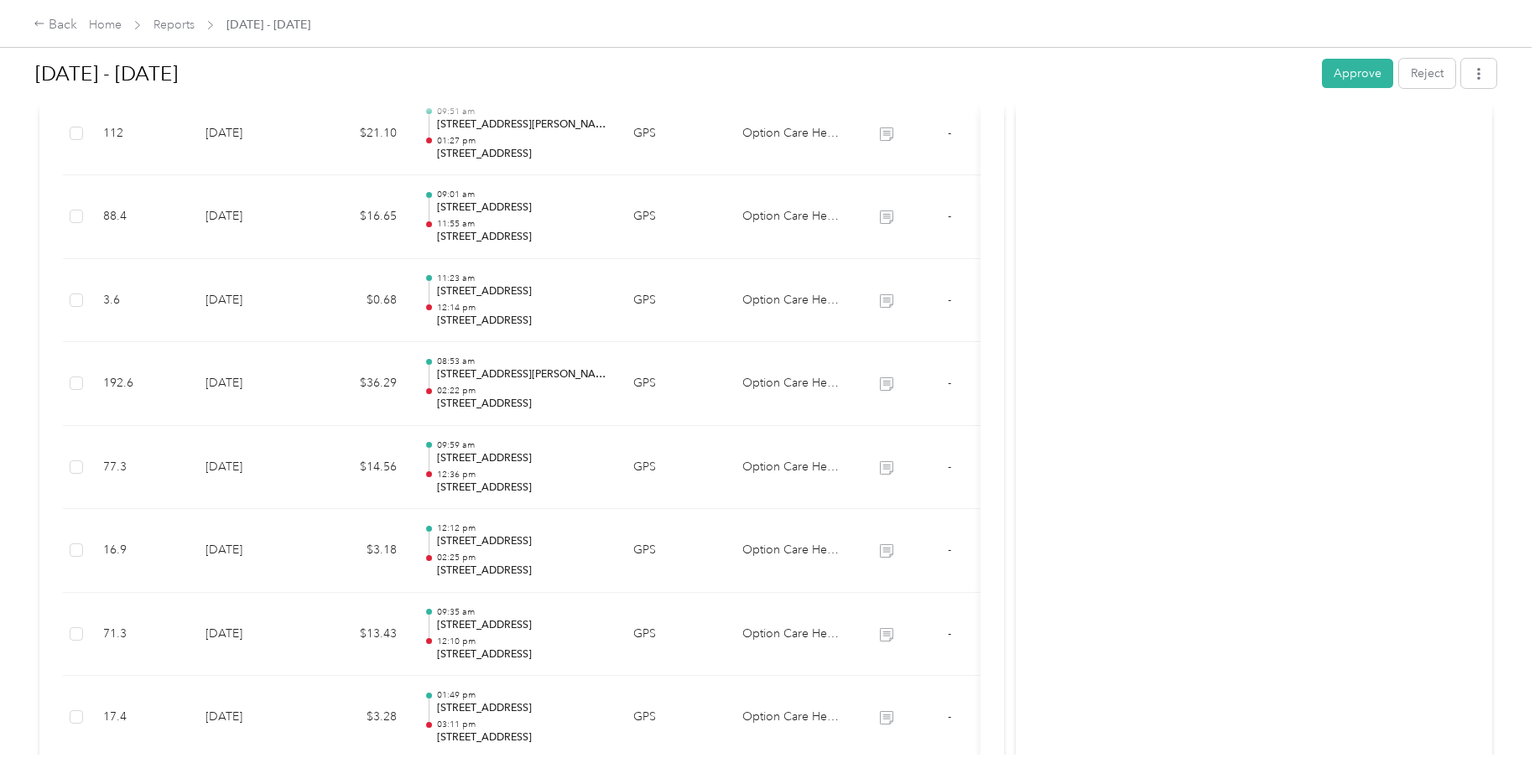
scroll to position [1404, 0]
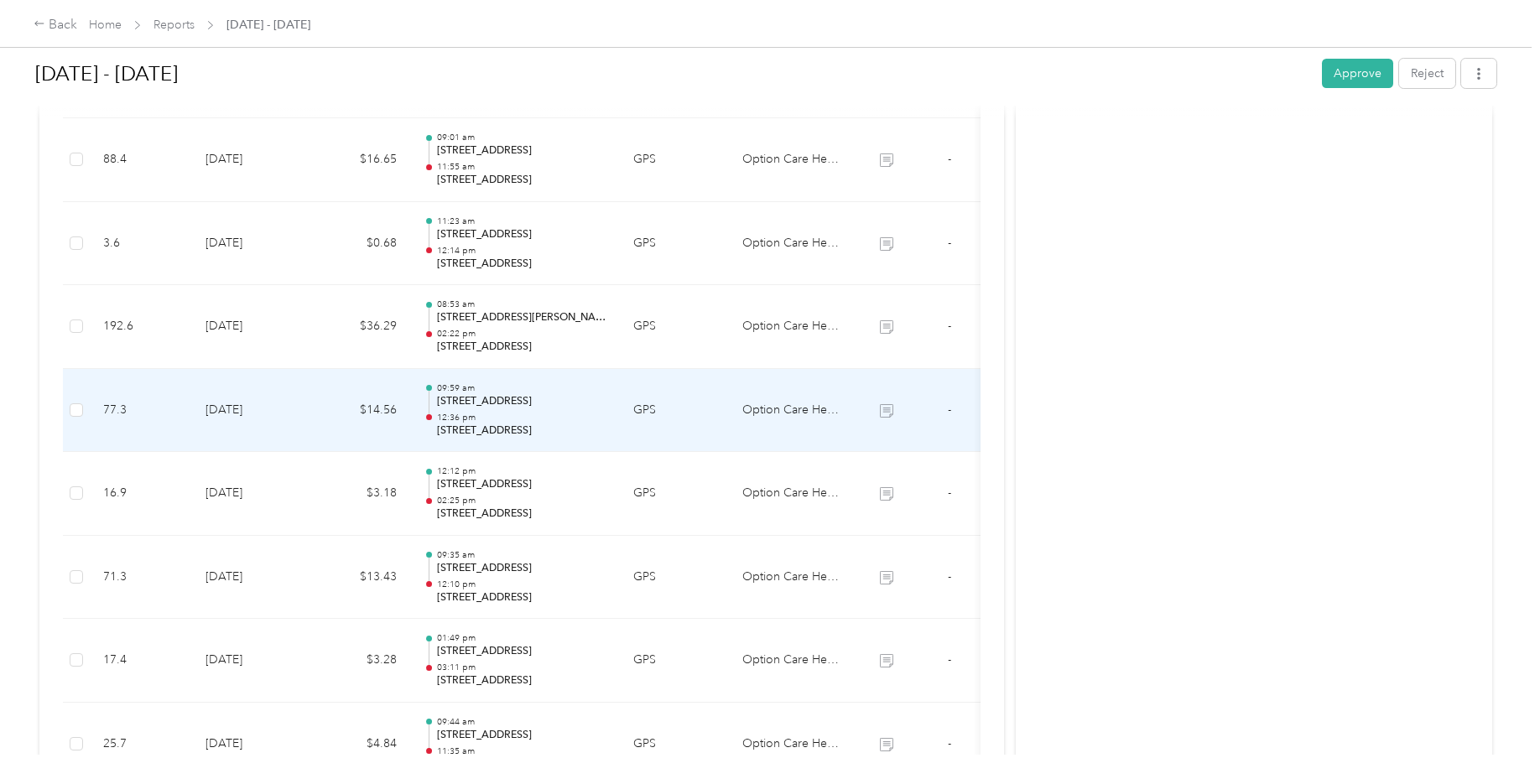
click at [888, 414] on icon at bounding box center [886, 411] width 14 height 14
click at [884, 412] on icon at bounding box center [887, 412] width 10 height 9
click at [950, 411] on span "-" at bounding box center [950, 409] width 3 height 14
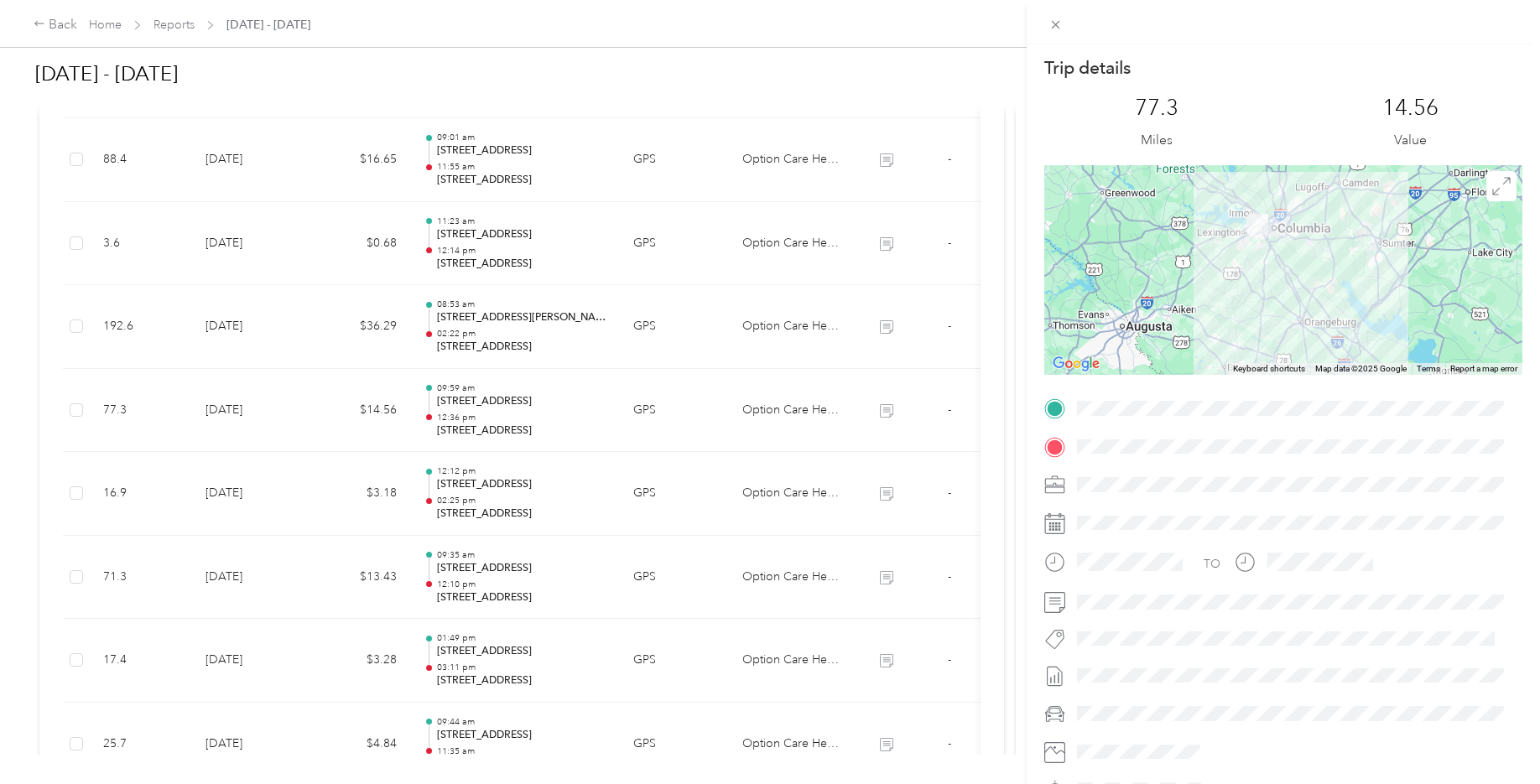
click at [891, 325] on div "Trip details This trip cannot be edited because it is either under review, appr…" at bounding box center [770, 392] width 1540 height 784
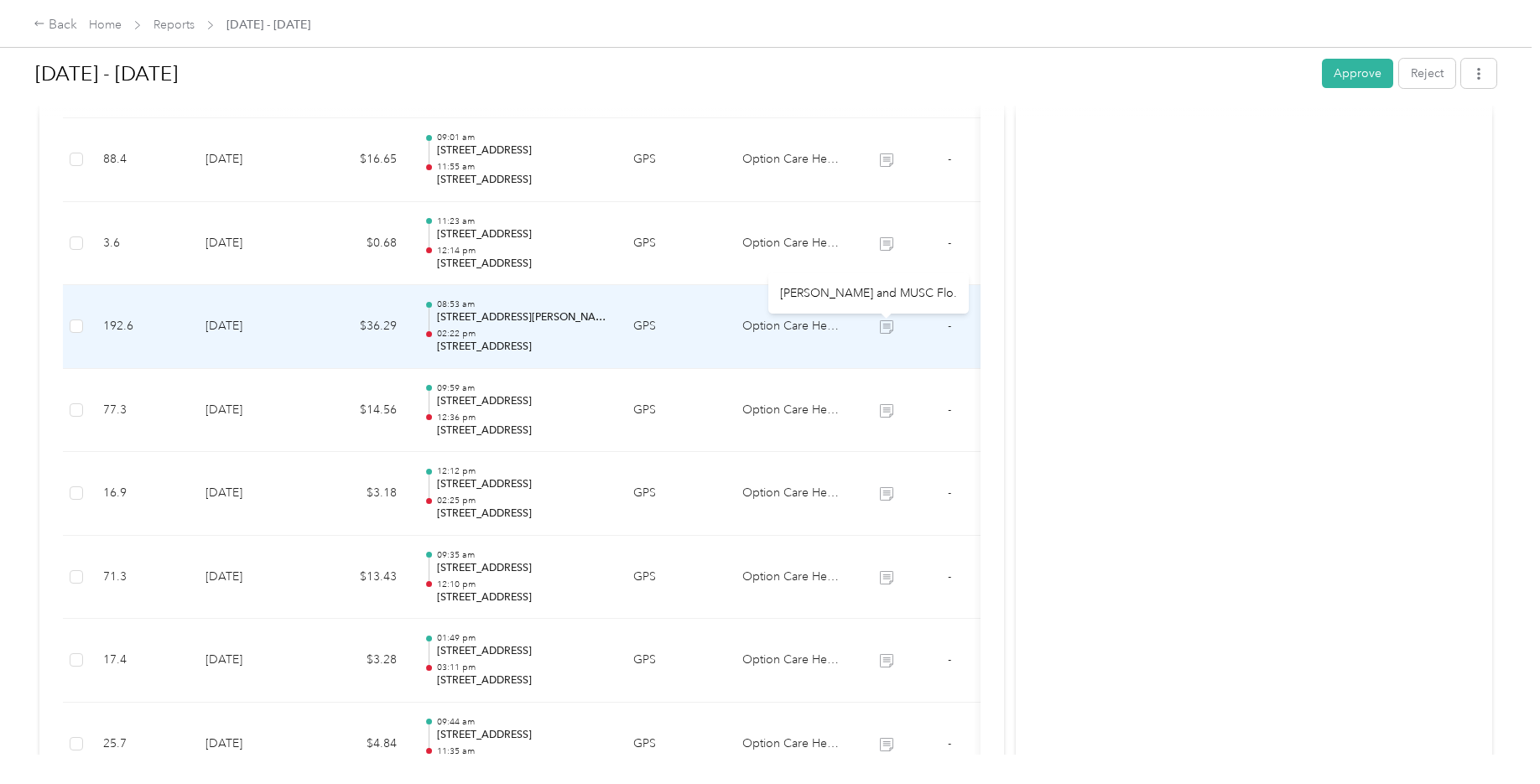
click at [891, 325] on icon at bounding box center [886, 327] width 14 height 14
